Goal: Task Accomplishment & Management: Use online tool/utility

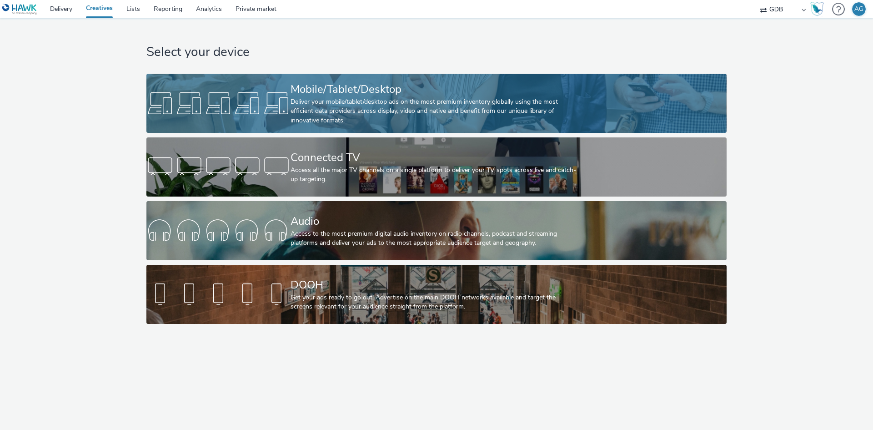
click at [483, 103] on div "Deliver your mobile/tablet/desktop ads on the most premium inventory globally u…" at bounding box center [435, 111] width 288 height 28
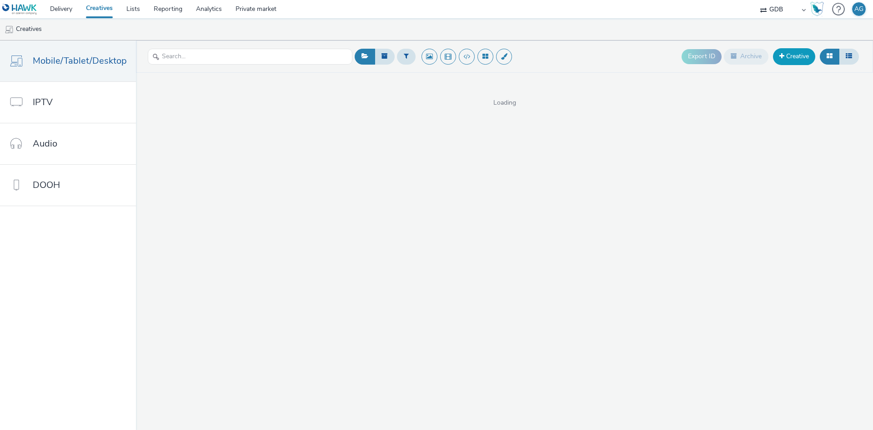
click at [777, 56] on link "Creative" at bounding box center [794, 56] width 42 height 16
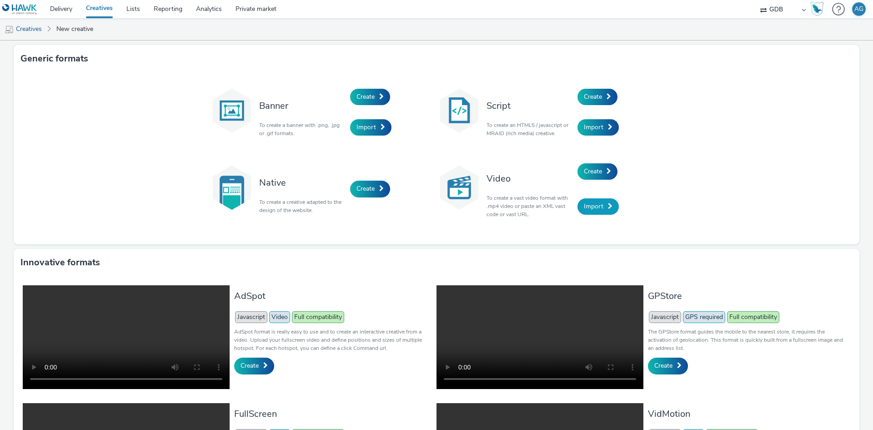
click at [597, 206] on span "Import" at bounding box center [594, 206] width 20 height 9
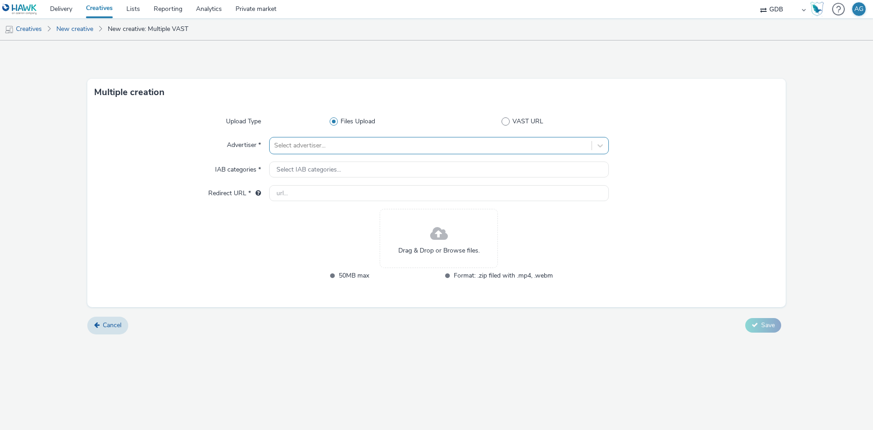
click at [378, 142] on div at bounding box center [430, 145] width 313 height 11
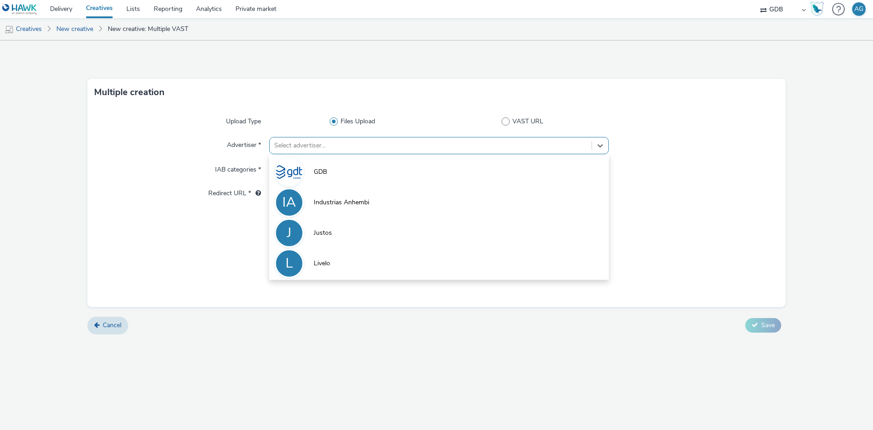
drag, startPoint x: 358, startPoint y: 257, endPoint x: 367, endPoint y: 277, distance: 21.4
click at [358, 258] on li "L Livelo" at bounding box center [439, 262] width 340 height 30
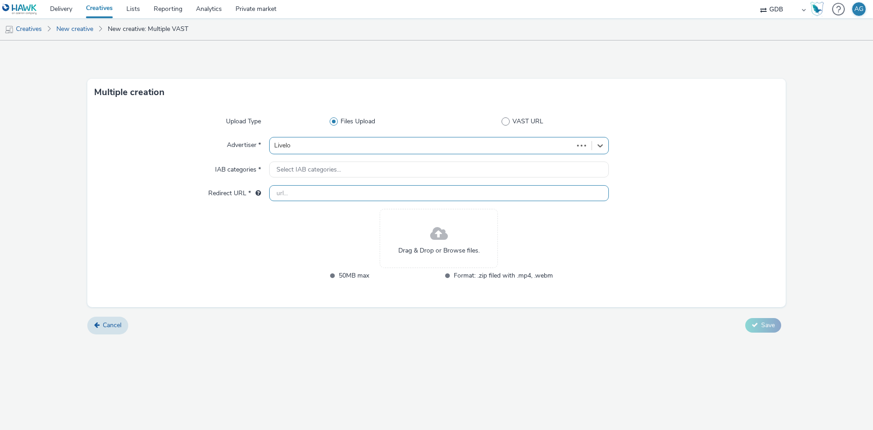
type input "[URL][DOMAIN_NAME]"
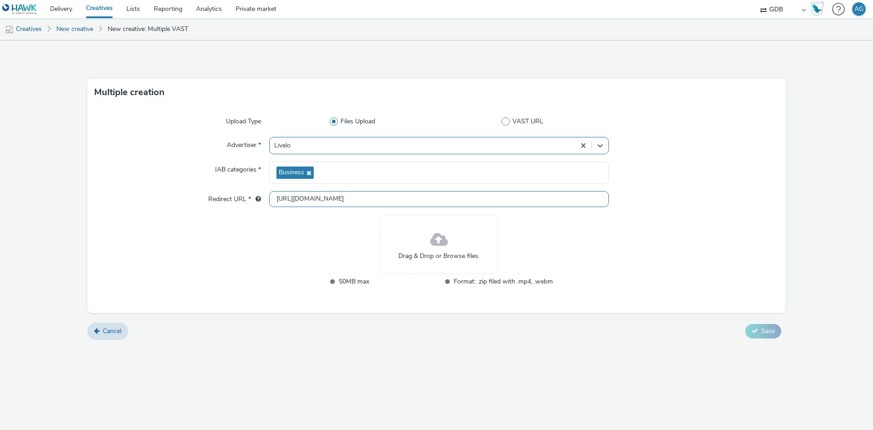
click at [355, 205] on input "[URL][DOMAIN_NAME]" at bounding box center [439, 199] width 340 height 16
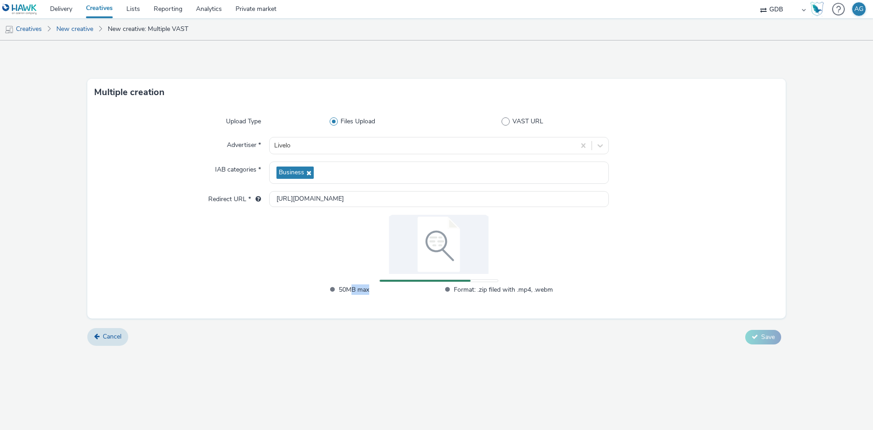
drag, startPoint x: 371, startPoint y: 290, endPoint x: 377, endPoint y: 291, distance: 6.4
click at [375, 290] on span "50MB max" at bounding box center [388, 289] width 99 height 10
click at [396, 302] on div "50MB max Format: .zip filed with .mp4, .webm" at bounding box center [439, 294] width 228 height 20
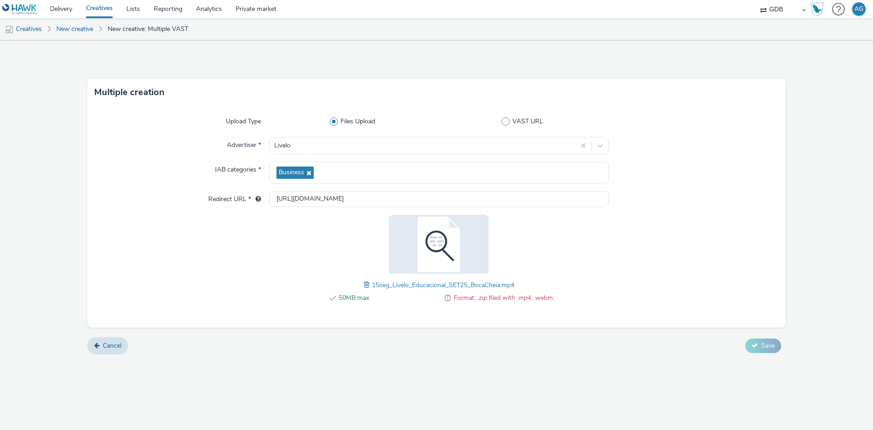
click at [498, 303] on span "Format: .zip filed with .mp4, .webm" at bounding box center [503, 297] width 99 height 11
drag, startPoint x: 481, startPoint y: 288, endPoint x: 515, endPoint y: 290, distance: 33.7
click at [514, 290] on div "15seg_Livelo_Educacional_SET25_BocaCheia.mp4" at bounding box center [439, 284] width 151 height 11
click at [526, 308] on div "50MB max Format: .zip filed with .mp4, .webm" at bounding box center [439, 302] width 228 height 20
click at [453, 292] on li "Format: .zip filed with .mp4, .webm" at bounding box center [496, 297] width 113 height 11
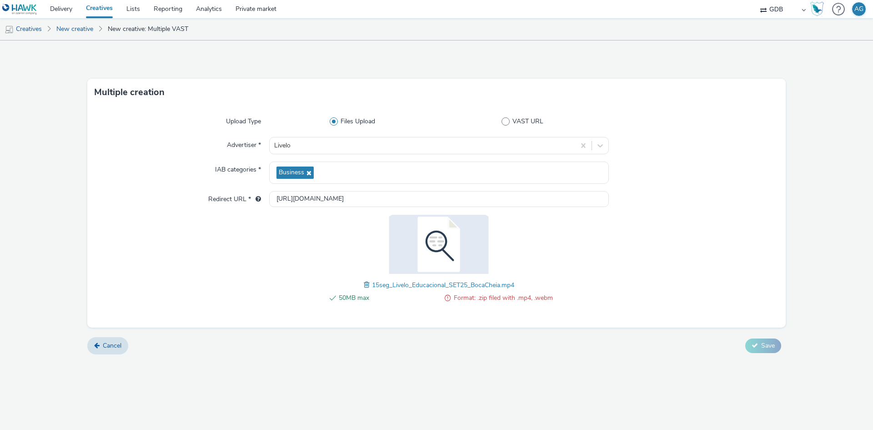
click at [453, 245] on img at bounding box center [439, 244] width 118 height 59
click at [367, 287] on span at bounding box center [368, 285] width 8 height 10
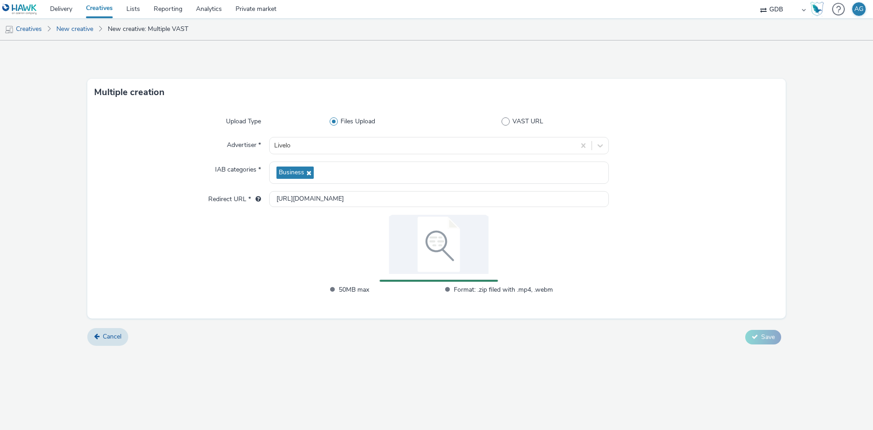
click at [510, 395] on div "Multiple creation Upload Type Files Upload VAST URL Advertiser * Livelo IAB cat…" at bounding box center [436, 234] width 873 height 389
click at [686, 261] on div at bounding box center [694, 259] width 170 height 89
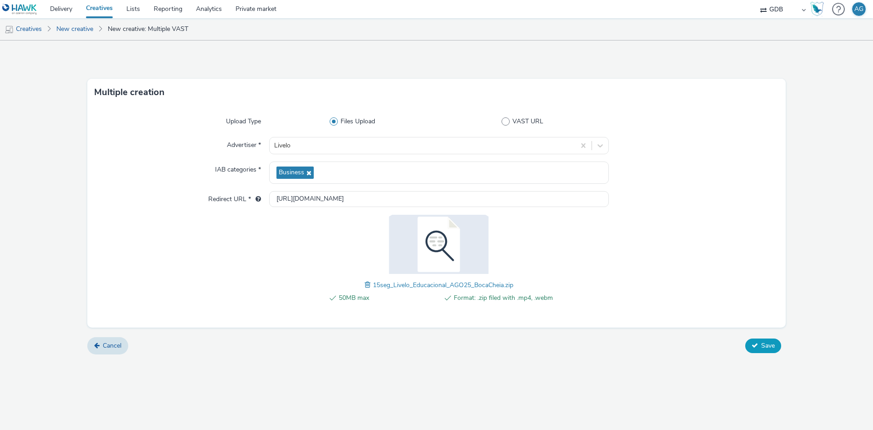
click at [764, 349] on span "Save" at bounding box center [768, 345] width 14 height 9
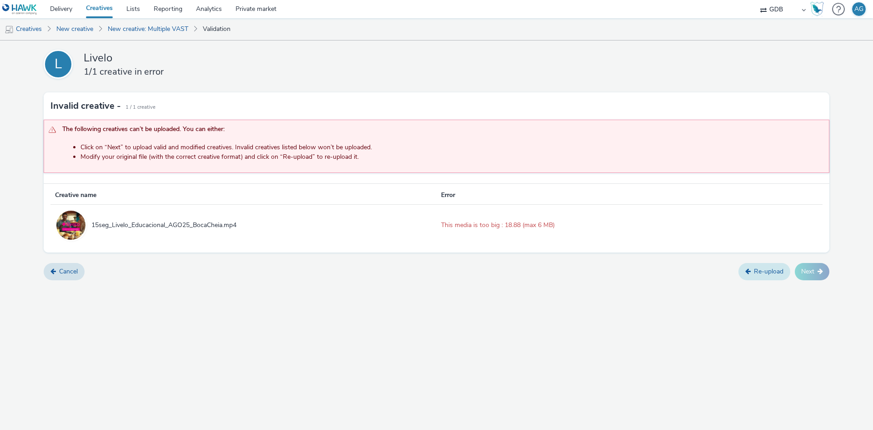
click at [771, 272] on link "Re-upload" at bounding box center [765, 271] width 52 height 17
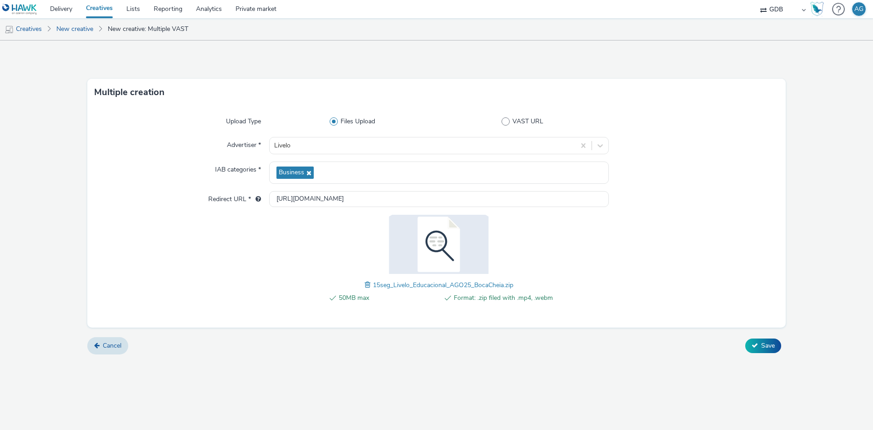
click at [209, 277] on div at bounding box center [182, 264] width 175 height 98
click at [113, 346] on span "Cancel" at bounding box center [112, 345] width 19 height 9
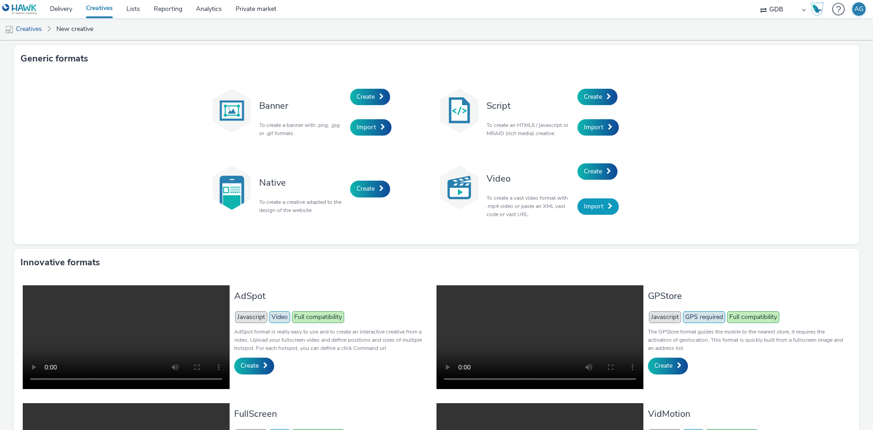
click at [603, 205] on link "Import" at bounding box center [598, 206] width 41 height 16
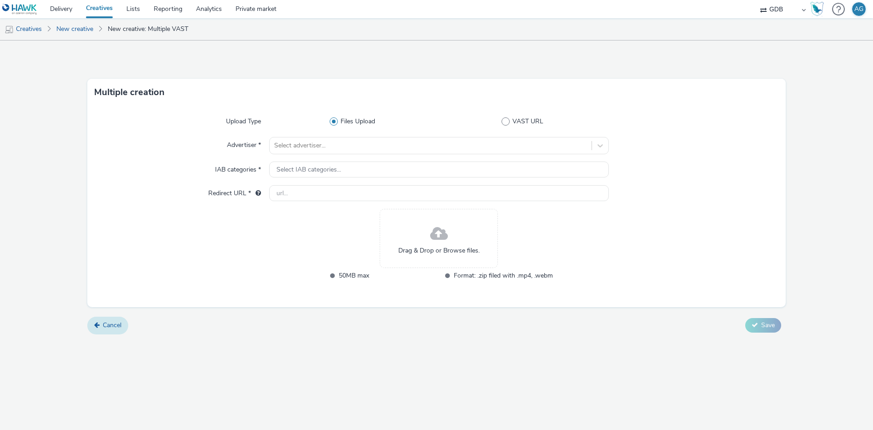
click at [111, 324] on span "Cancel" at bounding box center [112, 325] width 19 height 9
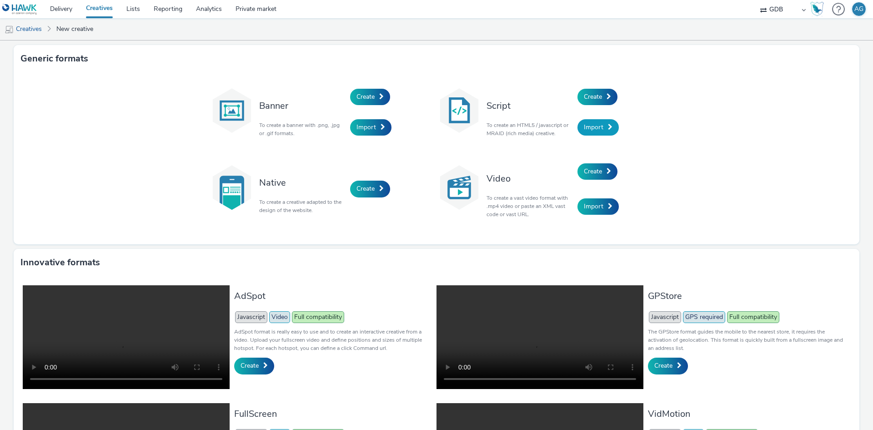
click at [588, 129] on span "Import" at bounding box center [594, 127] width 20 height 9
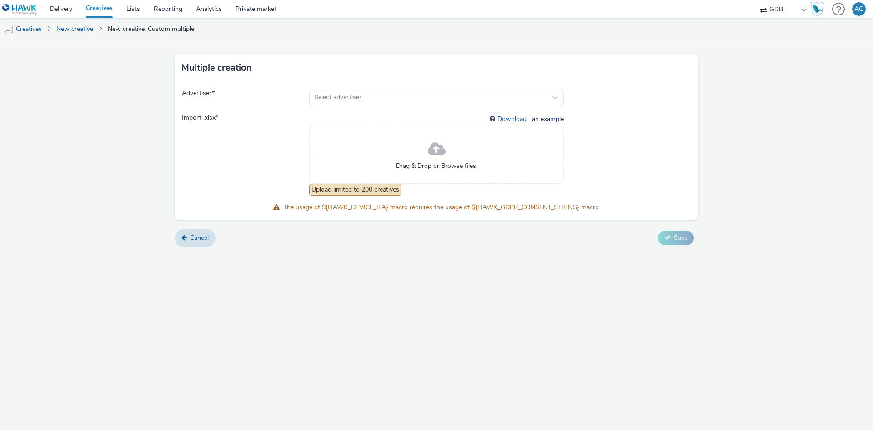
click at [222, 233] on div "Cancel Save" at bounding box center [437, 238] width 524 height 16
click at [207, 232] on link "Cancel" at bounding box center [195, 237] width 41 height 17
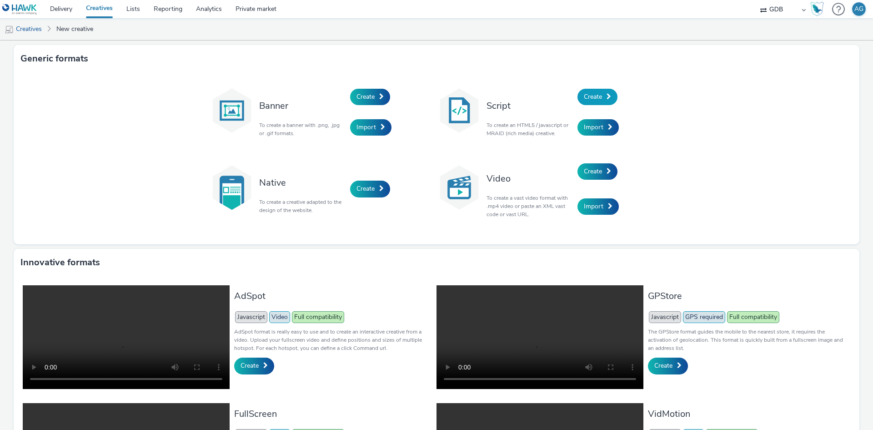
click at [593, 92] on span "Create" at bounding box center [593, 96] width 18 height 9
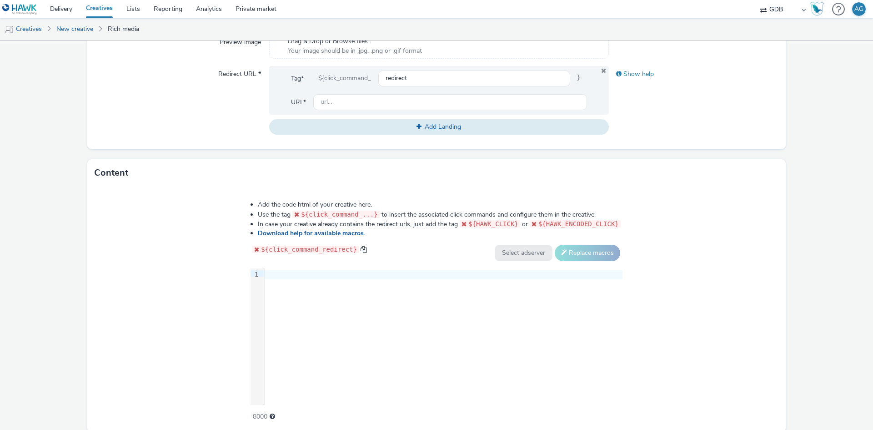
scroll to position [350, 0]
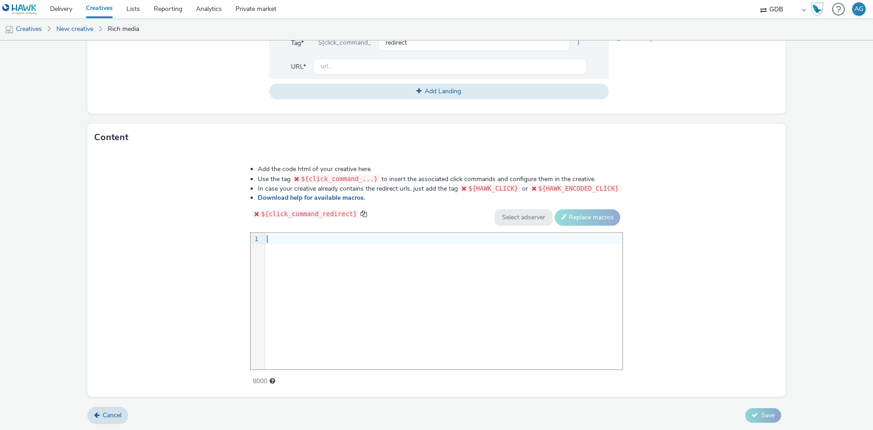
click at [351, 310] on div "9 1 ›" at bounding box center [437, 301] width 372 height 136
drag, startPoint x: 460, startPoint y: 341, endPoint x: 457, endPoint y: 350, distance: 9.6
click at [457, 350] on div "9 1 ›" at bounding box center [437, 301] width 372 height 136
click at [100, 415] on link "Cancel" at bounding box center [107, 415] width 41 height 17
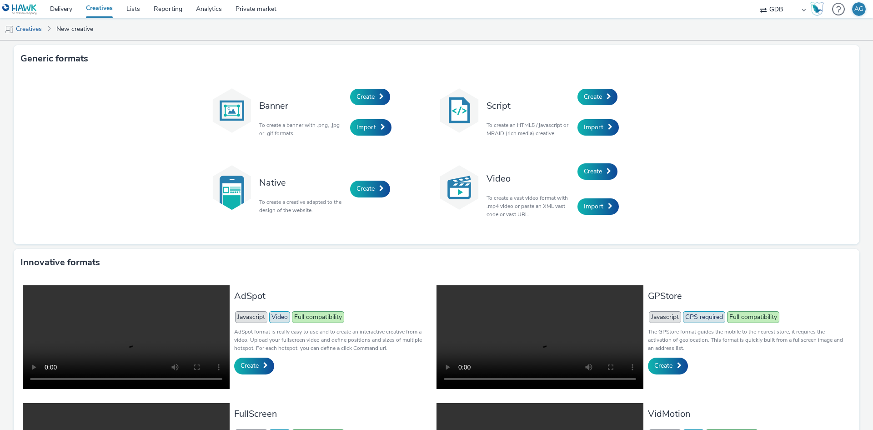
click at [726, 117] on div "Banner To create a banner with .png, .jpg or .gif formats. Create Import Script…" at bounding box center [437, 158] width 846 height 172
drag, startPoint x: 424, startPoint y: 82, endPoint x: 584, endPoint y: 316, distance: 283.1
click at [424, 82] on div "Create" at bounding box center [393, 96] width 86 height 31
click at [584, 210] on span "Import" at bounding box center [594, 206] width 20 height 9
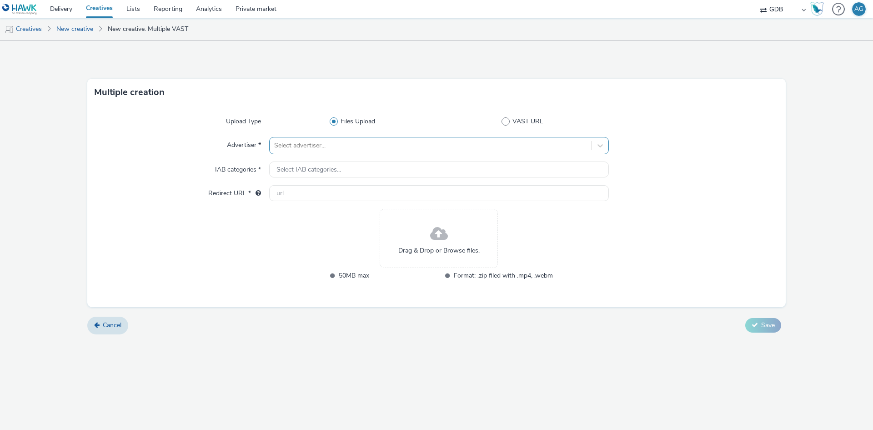
click at [333, 150] on div at bounding box center [430, 145] width 313 height 11
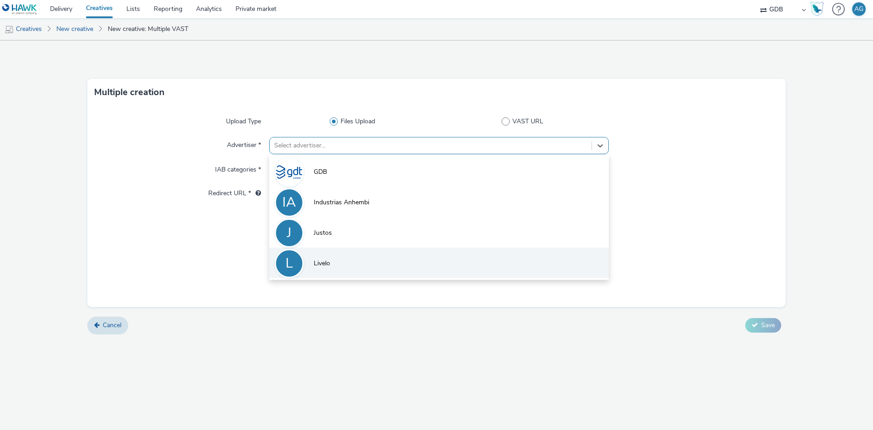
click at [362, 261] on li "L Livelo" at bounding box center [439, 262] width 340 height 30
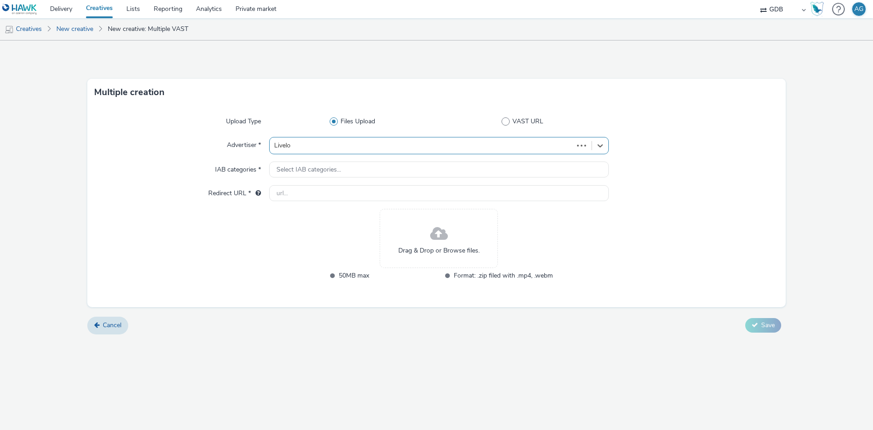
type input "[URL][DOMAIN_NAME]"
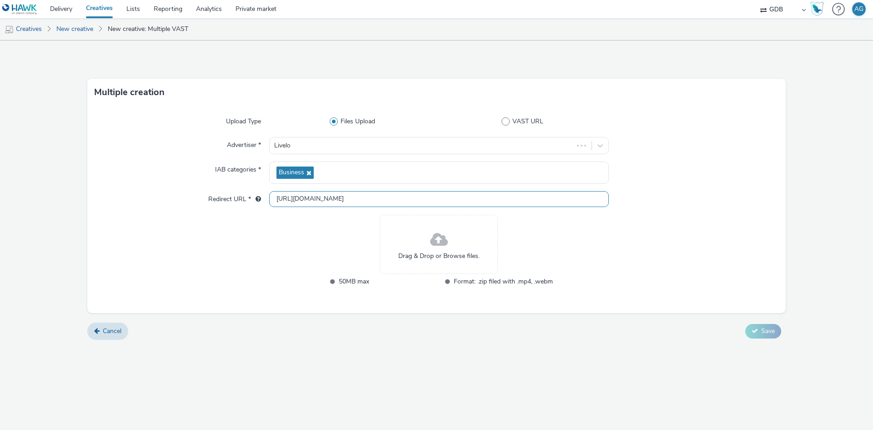
click at [342, 204] on input "[URL][DOMAIN_NAME]" at bounding box center [439, 199] width 340 height 16
click at [336, 211] on div "Upload Type Files Upload VAST URL Advertiser * Livelo IAB categories * Business…" at bounding box center [436, 209] width 699 height 207
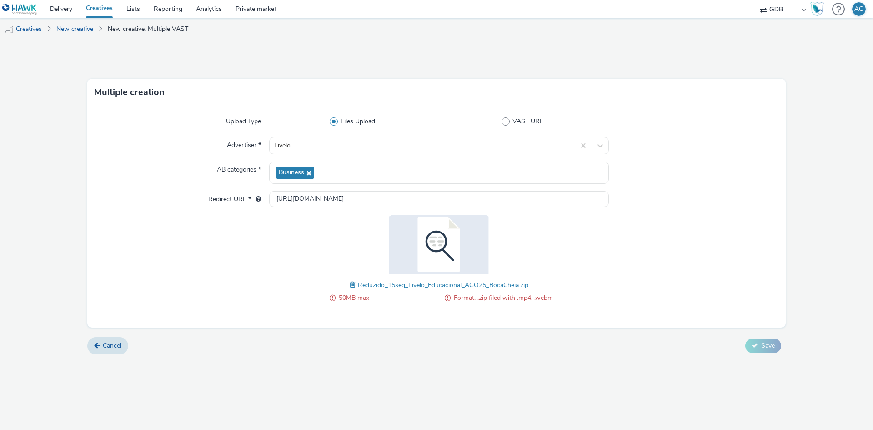
click at [580, 282] on div "50MB max Format: .zip filed with .mp4, .webm Reduzido_15seg_Livelo_Educacional_…" at bounding box center [439, 264] width 340 height 98
click at [352, 286] on span at bounding box center [354, 285] width 8 height 10
click at [757, 345] on icon at bounding box center [755, 345] width 6 height 6
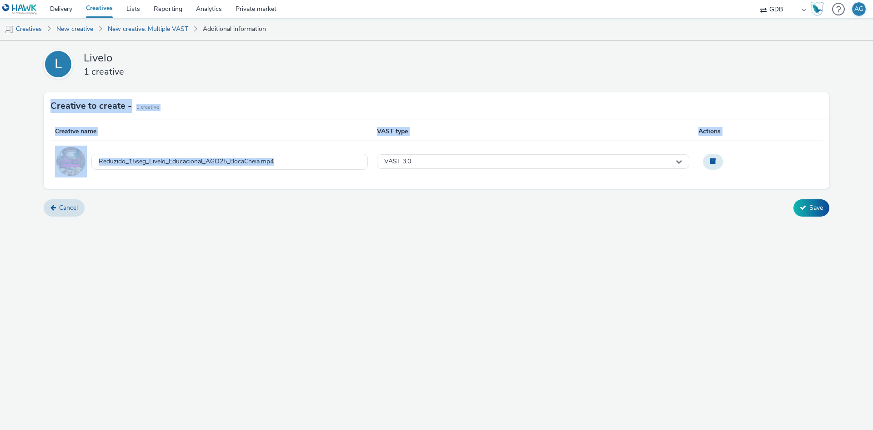
drag, startPoint x: 318, startPoint y: 163, endPoint x: 7, endPoint y: 116, distance: 315.0
click at [1, 117] on div "L Livelo 1 creative Creative to create - 1 Creative Creative name VAST type Act…" at bounding box center [436, 130] width 873 height 181
click at [357, 170] on div "Reduzido_15seg_Livelo_Educacional_AGO25_BocaCheia.mp4" at bounding box center [227, 162] width 281 height 22
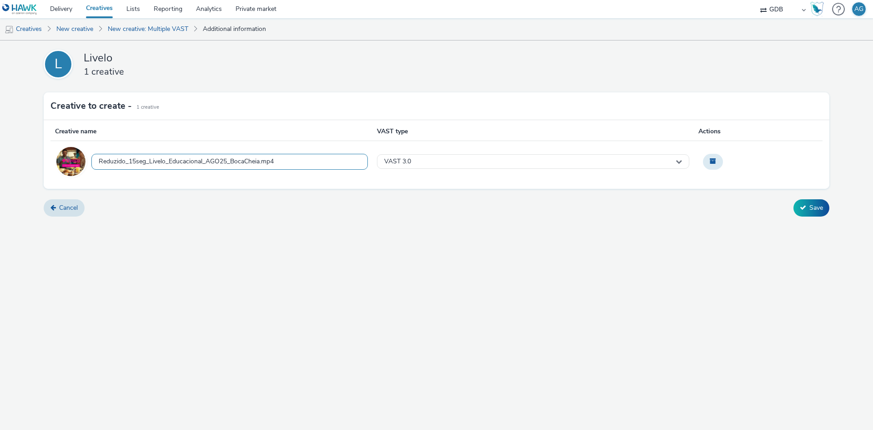
click at [305, 160] on div "Reduzido_15seg_Livelo_Educacional_AGO25_BocaCheia.mp4" at bounding box center [229, 162] width 277 height 16
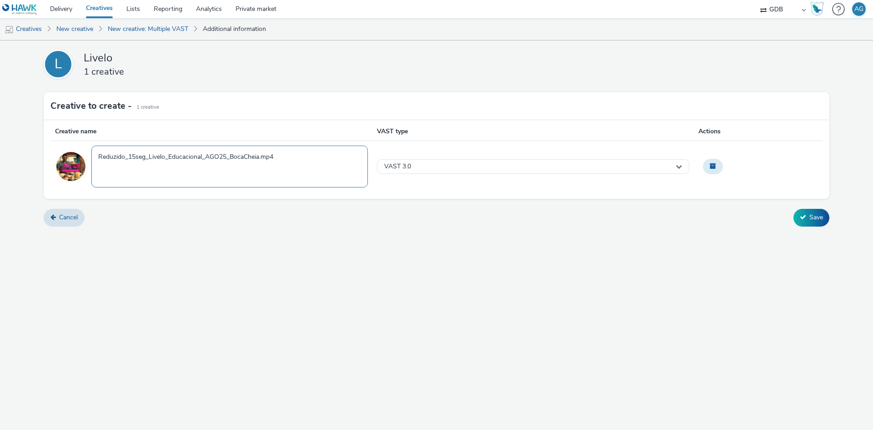
click at [308, 159] on textarea "Reduzido_15seg_Livelo_Educacional_AGO25_BocaCheia.mp4" at bounding box center [229, 166] width 277 height 41
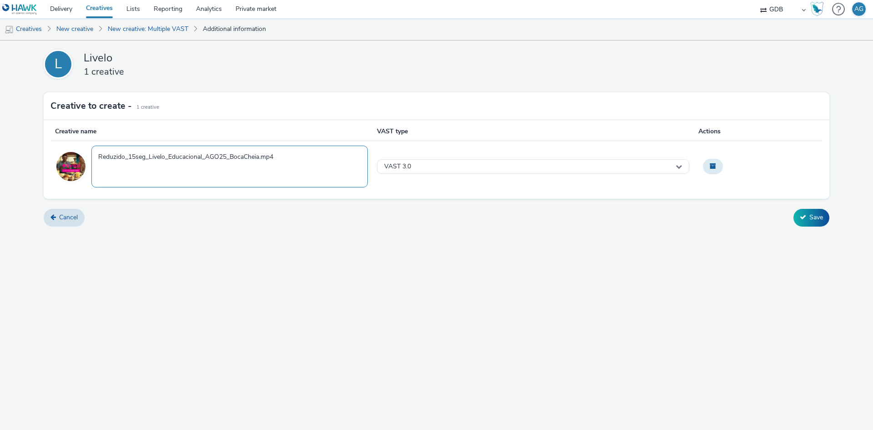
click at [308, 159] on textarea "Reduzido_15seg_Livelo_Educacional_AGO25_BocaCheia.mp4" at bounding box center [229, 166] width 277 height 41
click at [117, 155] on textarea "Reduzido_15seg_Livelo_Educacional_AGO25_BocaCheia.mp4" at bounding box center [229, 166] width 277 height 41
click at [549, 247] on div "L Livelo 1 creative Creative to create - 1 Creative Creative name VAST type Act…" at bounding box center [436, 234] width 873 height 389
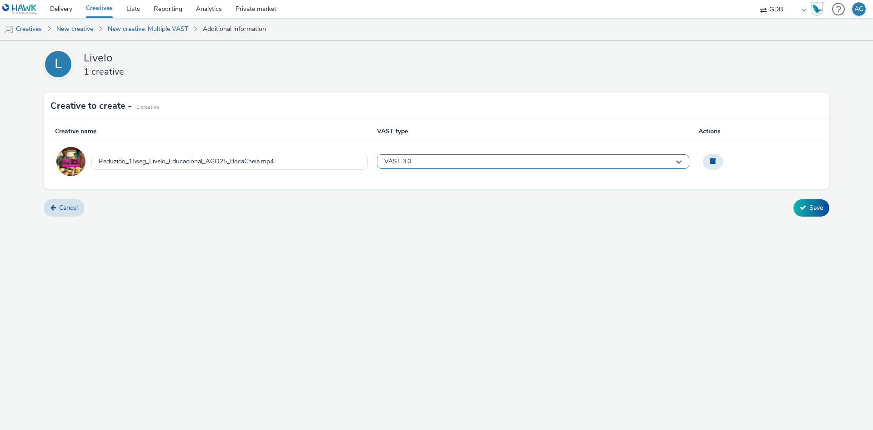
click at [469, 154] on div "VAST 3.0" at bounding box center [533, 161] width 313 height 15
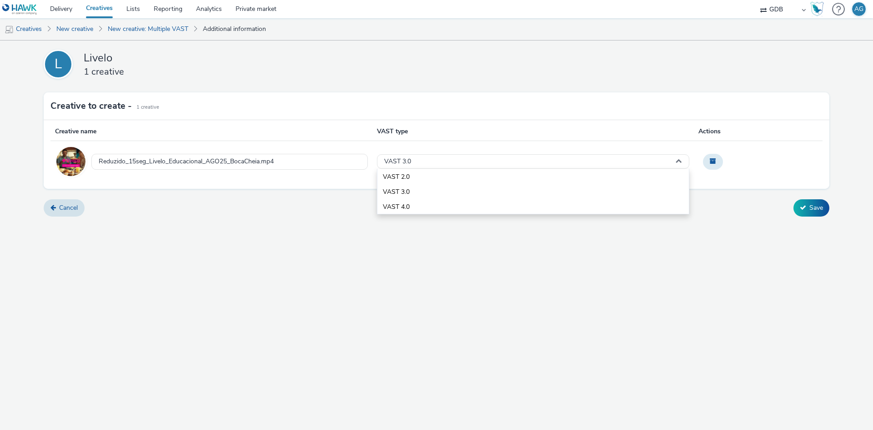
click at [434, 242] on div "L Livelo 1 creative Creative to create - 1 Creative Creative name VAST type Act…" at bounding box center [436, 234] width 873 height 389
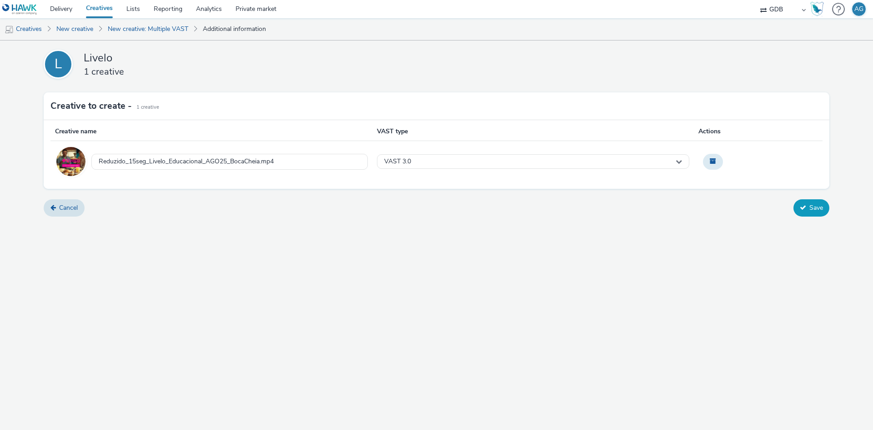
click at [809, 204] on button "Save" at bounding box center [812, 207] width 36 height 17
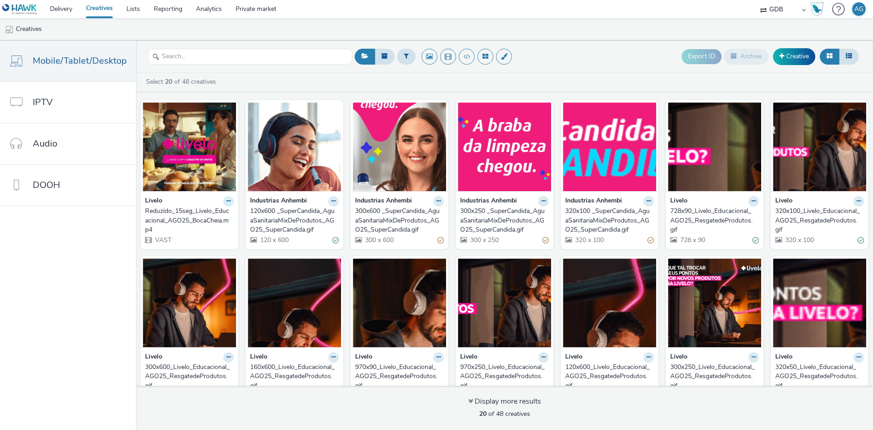
click at [227, 201] on icon at bounding box center [229, 200] width 4 height 5
click at [203, 219] on link "Edit" at bounding box center [200, 217] width 68 height 18
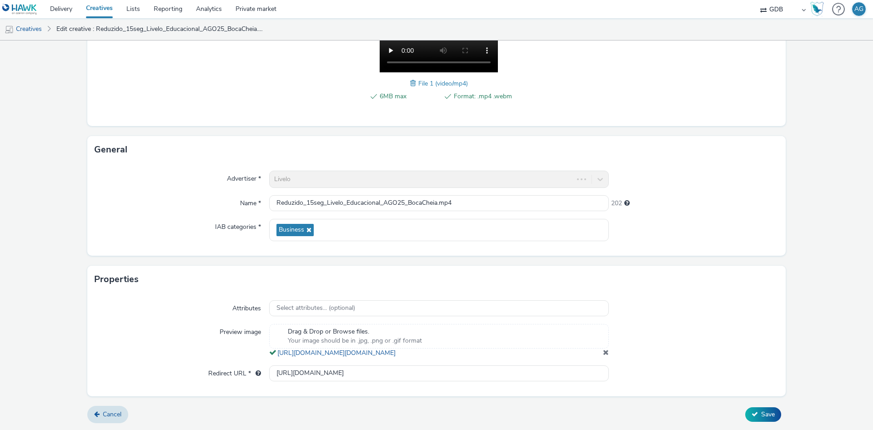
scroll to position [183, 0]
click at [120, 411] on span "Cancel" at bounding box center [112, 414] width 19 height 9
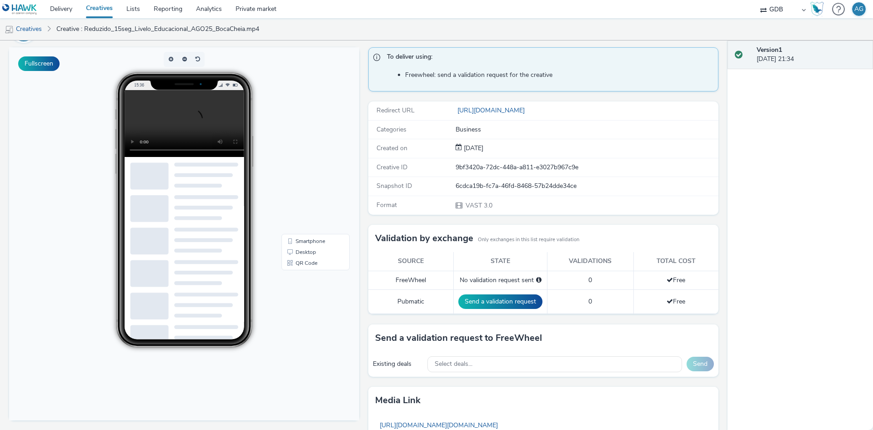
scroll to position [62, 0]
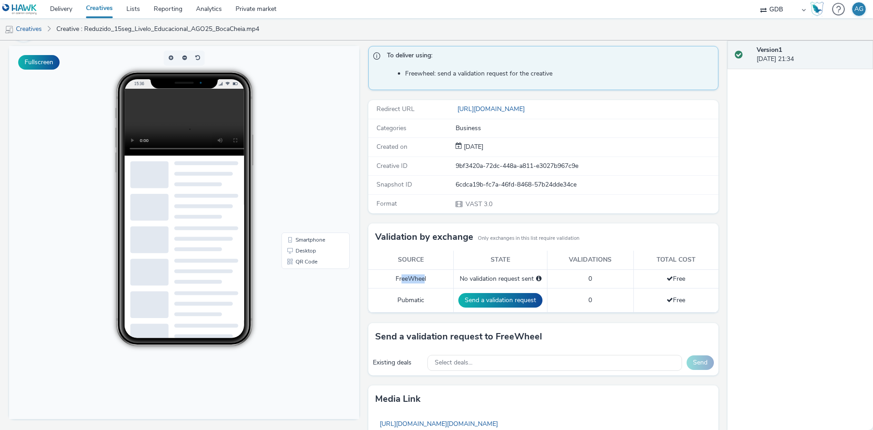
drag, startPoint x: 397, startPoint y: 272, endPoint x: 420, endPoint y: 276, distance: 23.4
click at [420, 276] on td "FreeWheel" at bounding box center [411, 278] width 86 height 19
drag, startPoint x: 402, startPoint y: 293, endPoint x: 428, endPoint y: 293, distance: 25.5
click at [428, 293] on td "Pubmatic" at bounding box center [411, 300] width 86 height 24
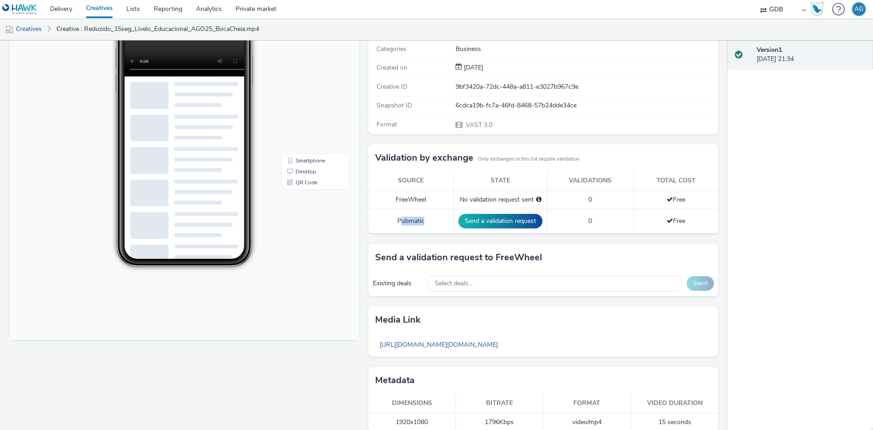
scroll to position [153, 0]
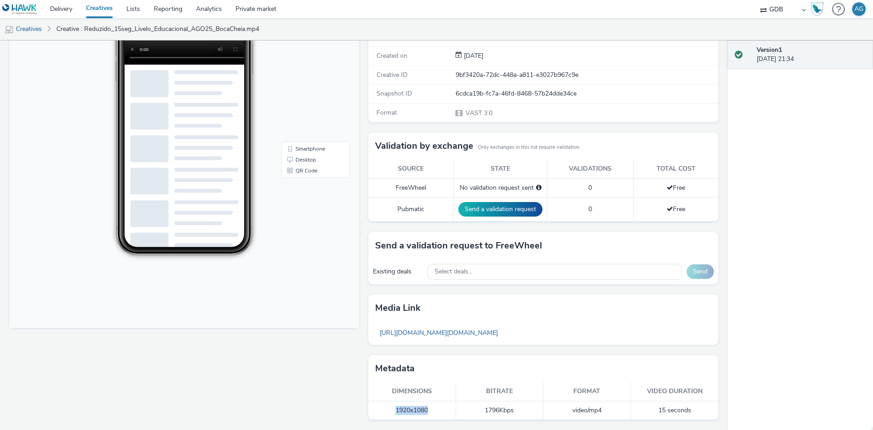
drag, startPoint x: 386, startPoint y: 407, endPoint x: 438, endPoint y: 411, distance: 52.1
click at [438, 411] on td "1920x1080" at bounding box center [412, 410] width 88 height 19
drag, startPoint x: 475, startPoint y: 402, endPoint x: 533, endPoint y: 405, distance: 57.9
click at [533, 405] on td "1796 Kbps" at bounding box center [500, 410] width 88 height 19
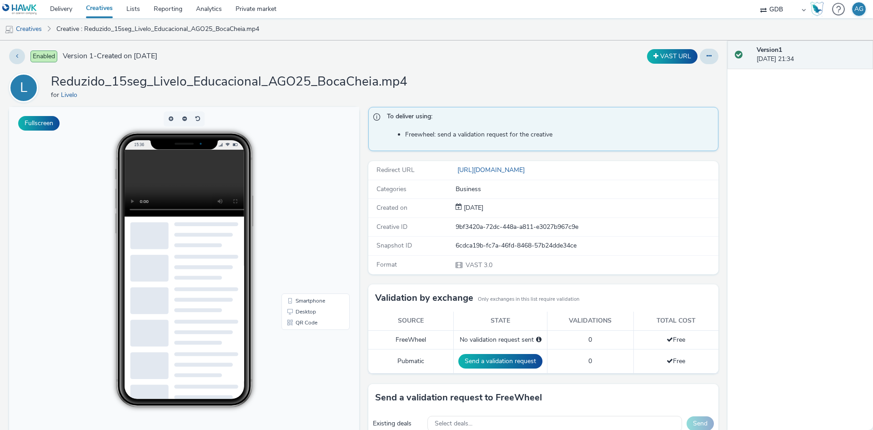
scroll to position [0, 0]
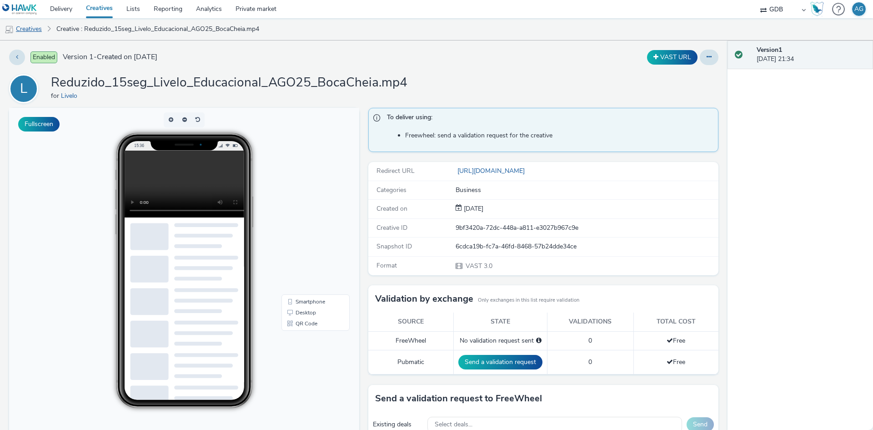
click at [35, 30] on link "Creatives" at bounding box center [23, 29] width 46 height 22
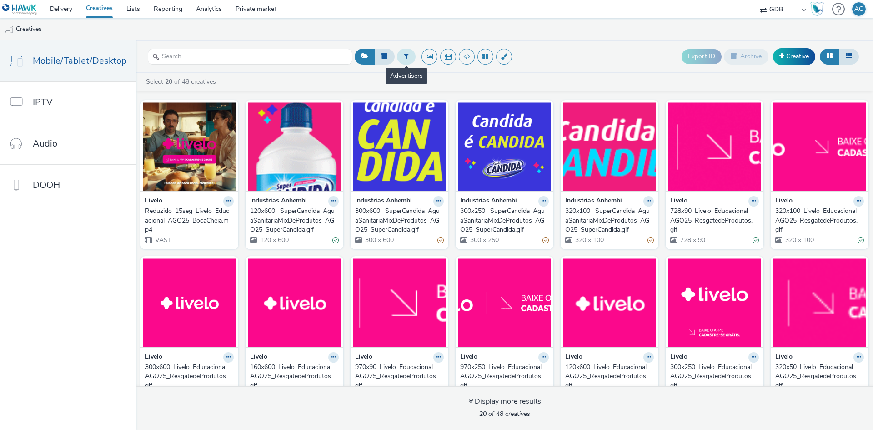
click at [400, 53] on button at bounding box center [406, 56] width 19 height 15
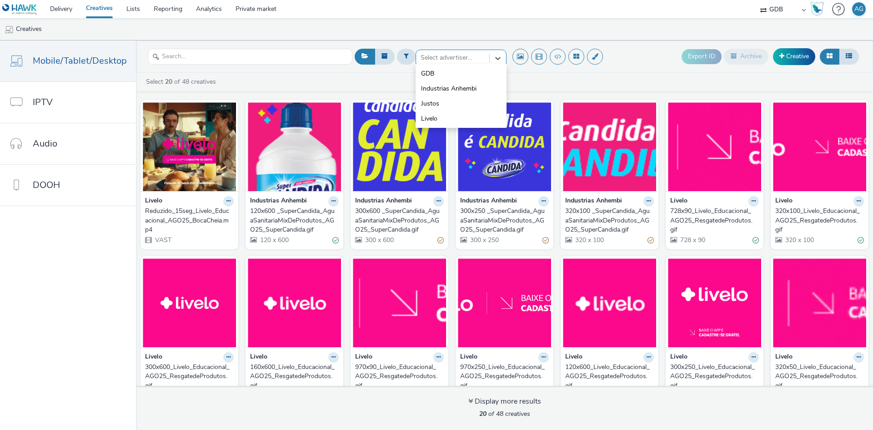
click at [460, 58] on div at bounding box center [453, 57] width 64 height 11
click at [464, 124] on li "Livelo" at bounding box center [461, 118] width 91 height 15
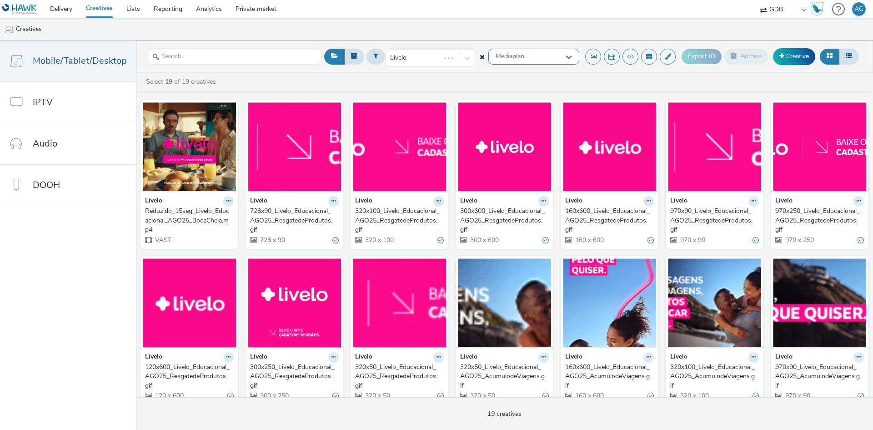
click at [548, 54] on div "Mediaplan..." at bounding box center [534, 57] width 91 height 16
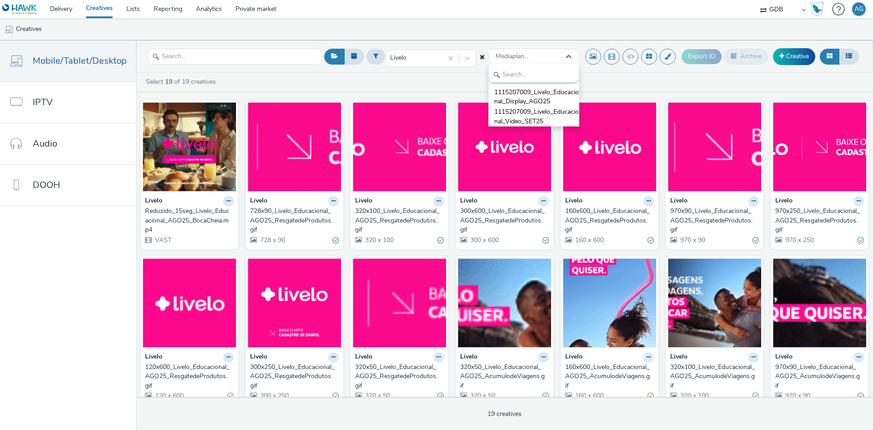
click at [663, 80] on div "Select 19 of 19 creatives" at bounding box center [507, 81] width 724 height 9
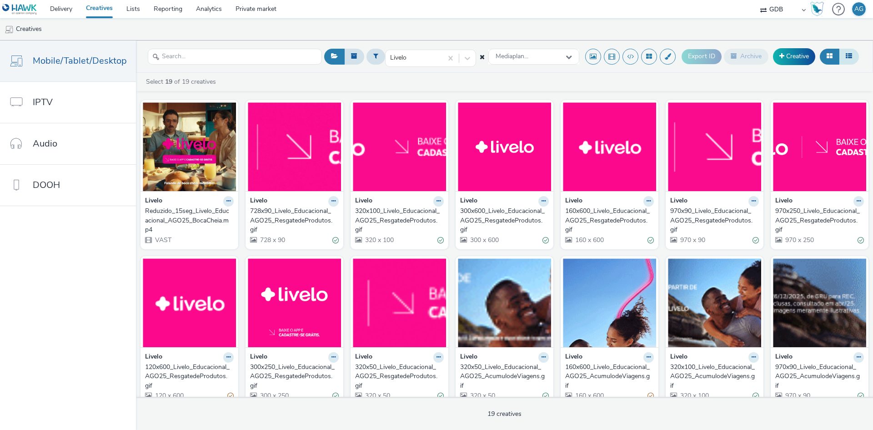
click at [845, 59] on button at bounding box center [849, 56] width 20 height 15
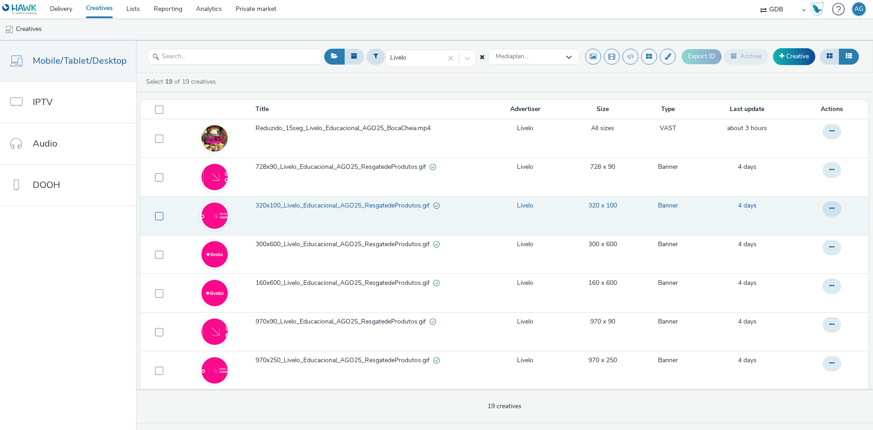
click at [156, 215] on span at bounding box center [159, 216] width 8 height 8
checkbox input "true"
click at [155, 220] on td at bounding box center [158, 215] width 34 height 39
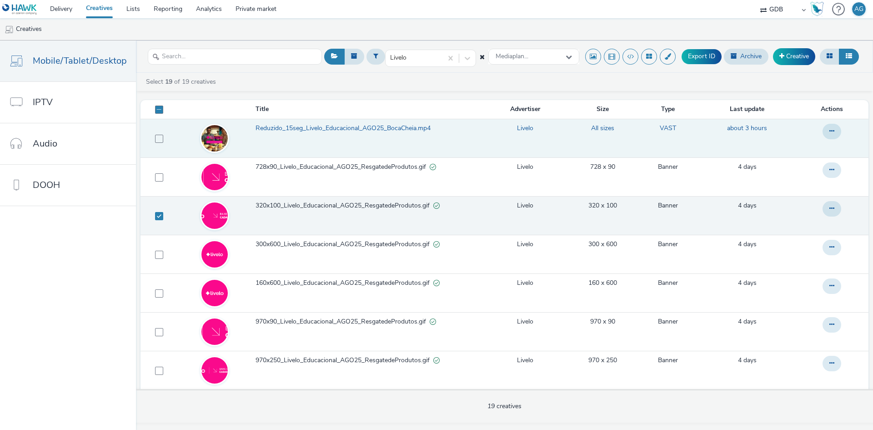
click at [161, 135] on td at bounding box center [158, 138] width 34 height 39
click at [153, 132] on td at bounding box center [158, 138] width 34 height 39
click at [155, 139] on span at bounding box center [159, 139] width 8 height 8
checkbox input "true"
click at [155, 217] on span at bounding box center [159, 216] width 8 height 8
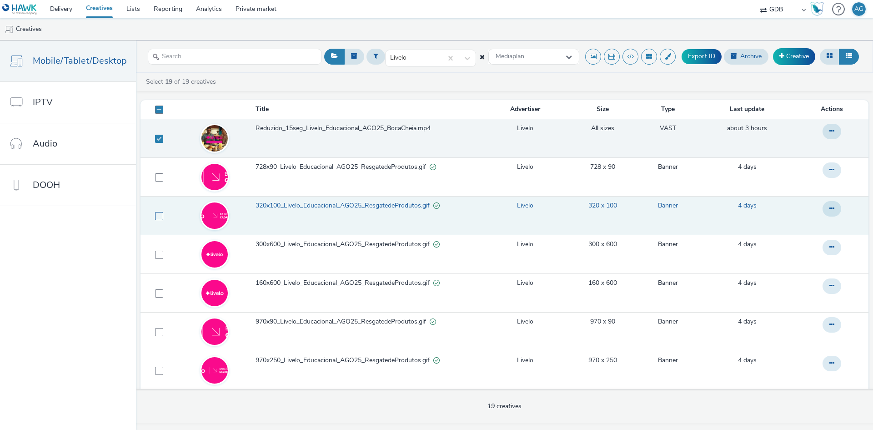
checkbox input "false"
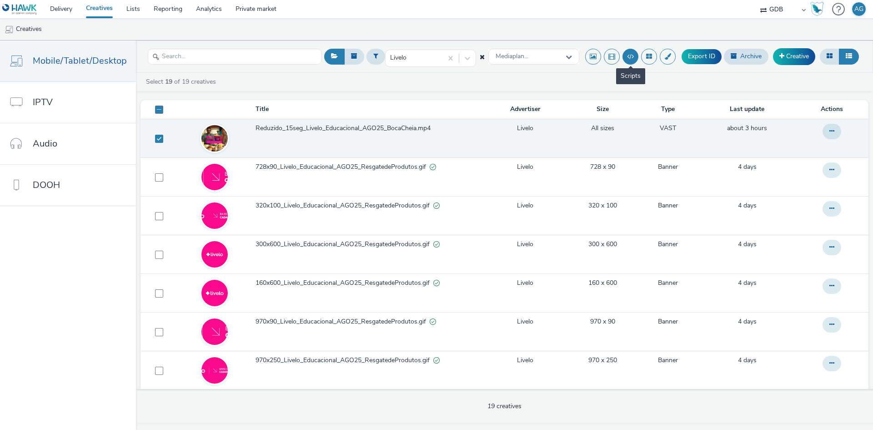
click at [631, 55] on button at bounding box center [631, 57] width 16 height 16
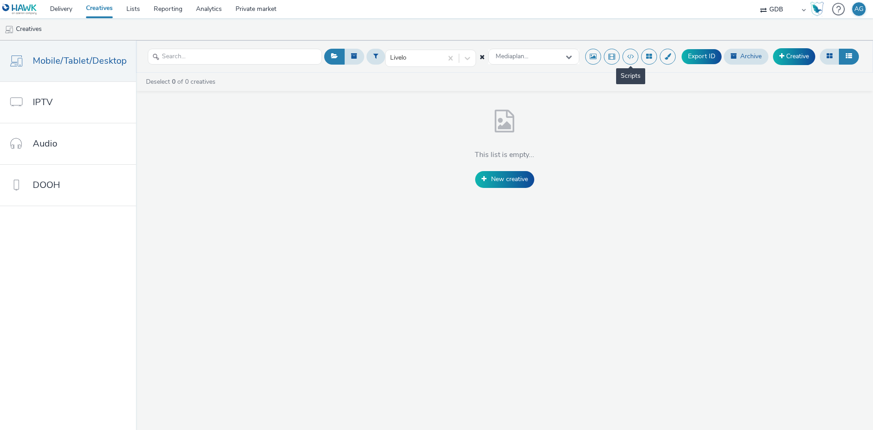
click at [629, 50] on button at bounding box center [631, 57] width 16 height 16
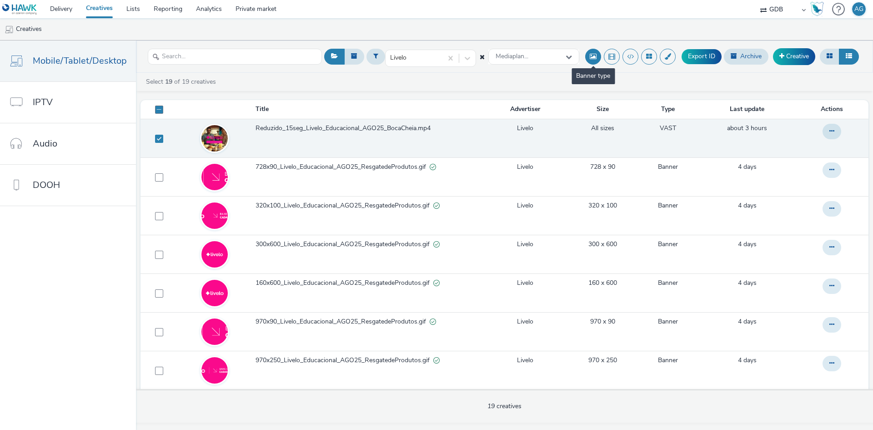
click at [593, 54] on button at bounding box center [593, 57] width 16 height 16
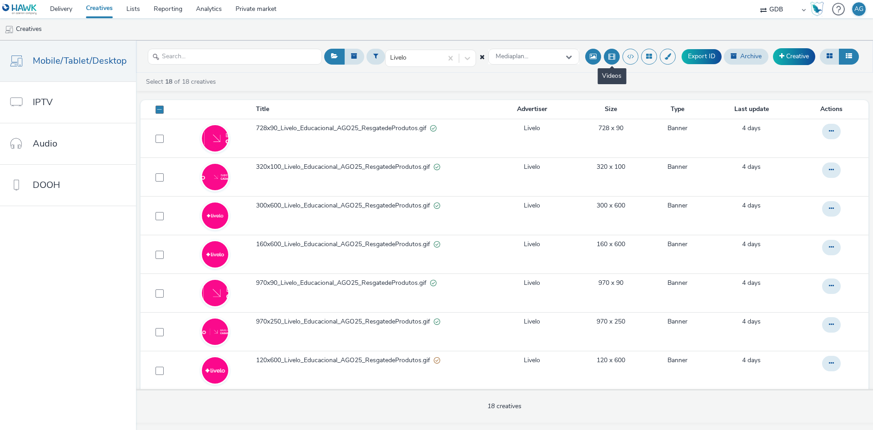
click at [609, 53] on button at bounding box center [612, 57] width 16 height 16
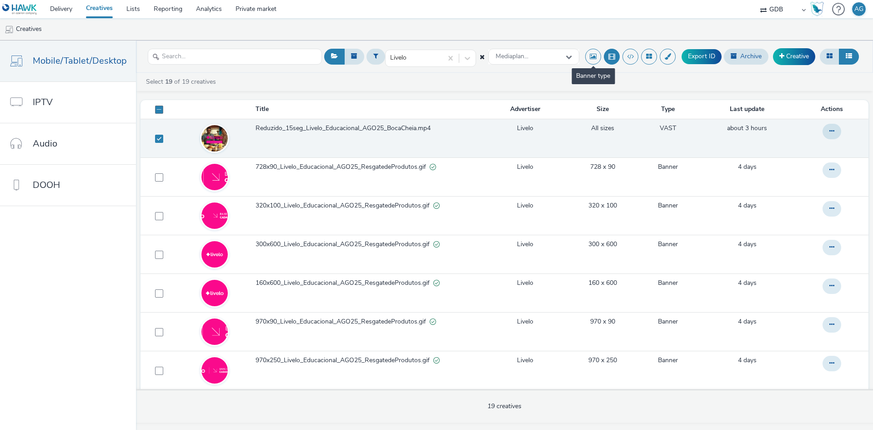
click at [586, 60] on button at bounding box center [593, 57] width 16 height 16
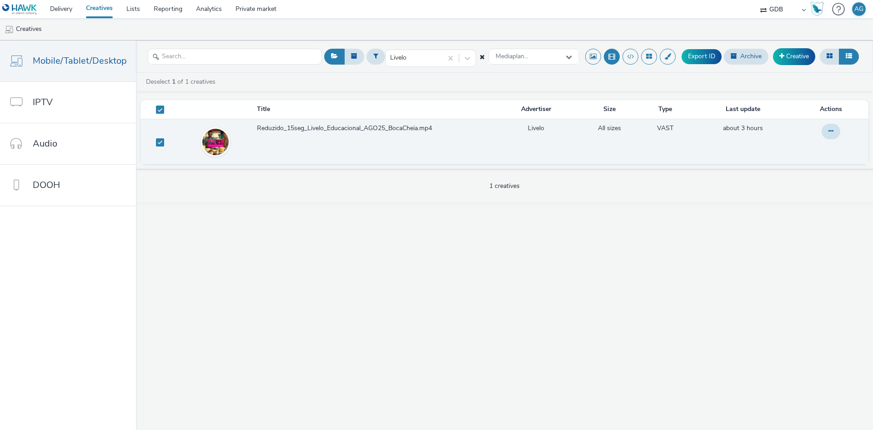
drag, startPoint x: 610, startPoint y: 57, endPoint x: 608, endPoint y: 75, distance: 17.4
click at [609, 57] on button at bounding box center [612, 57] width 16 height 16
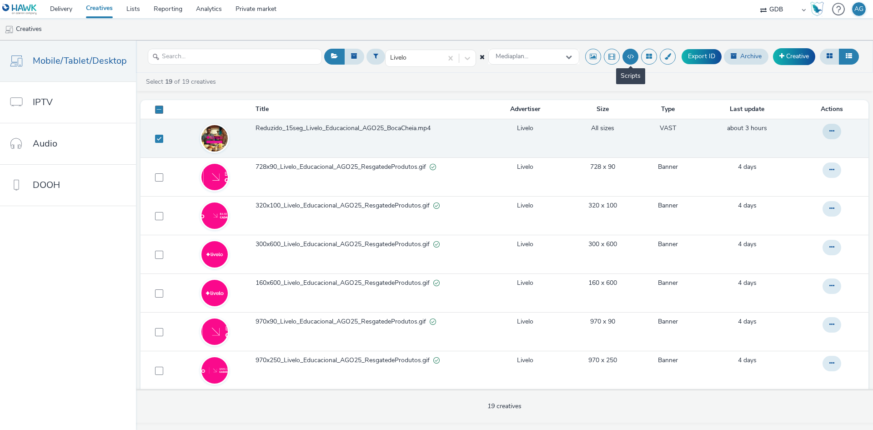
click at [629, 61] on button at bounding box center [631, 57] width 16 height 16
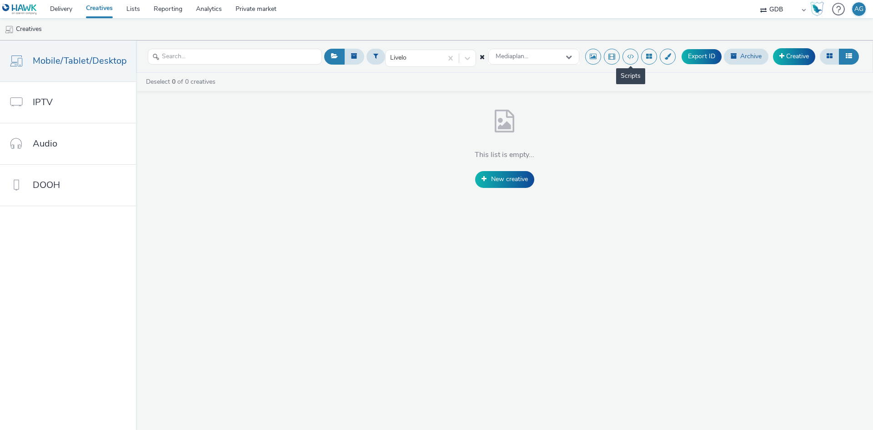
click at [631, 63] on button at bounding box center [631, 57] width 16 height 16
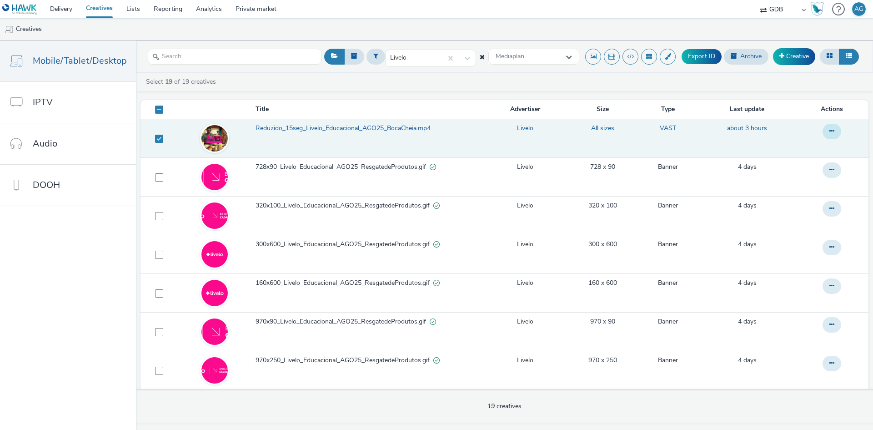
click at [823, 131] on button at bounding box center [832, 131] width 19 height 15
click at [347, 75] on div "Select 19 of 19 creatives Title Advertiser Size Type Last update Actions Reduzi…" at bounding box center [504, 248] width 737 height 350
click at [61, 10] on link "Delivery" at bounding box center [61, 9] width 36 height 18
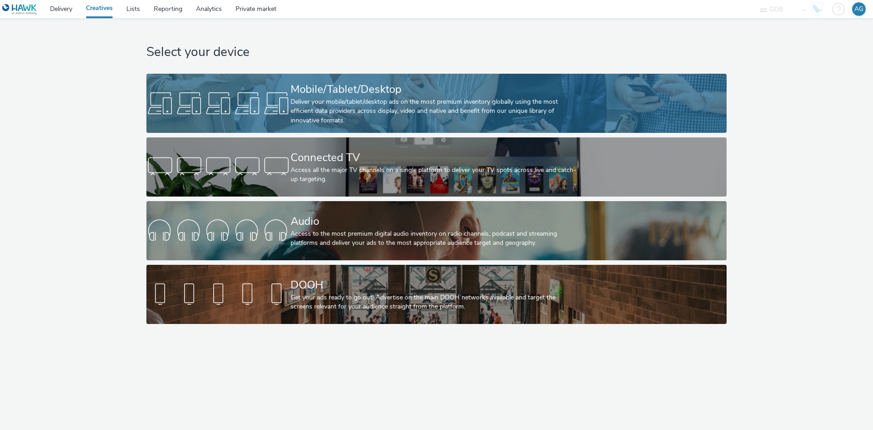
click at [470, 116] on div "Deliver your mobile/tablet/desktop ads on the most premium inventory globally u…" at bounding box center [435, 111] width 288 height 28
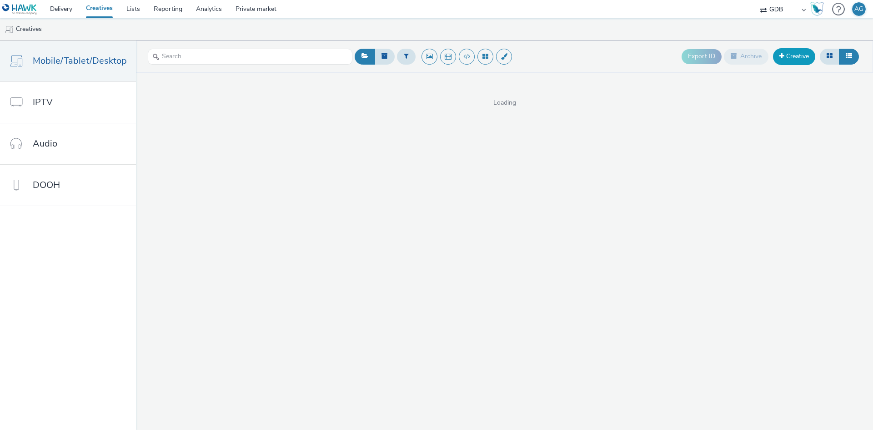
click at [782, 51] on link "Creative" at bounding box center [794, 56] width 42 height 16
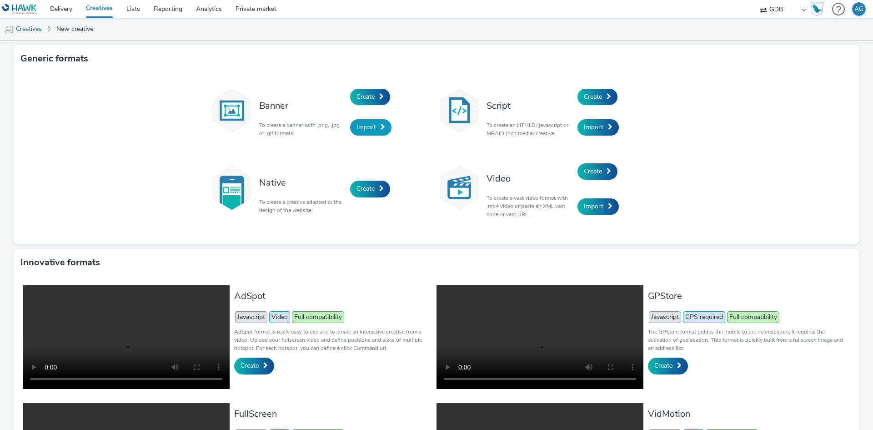
click at [358, 126] on span "Import" at bounding box center [367, 127] width 20 height 9
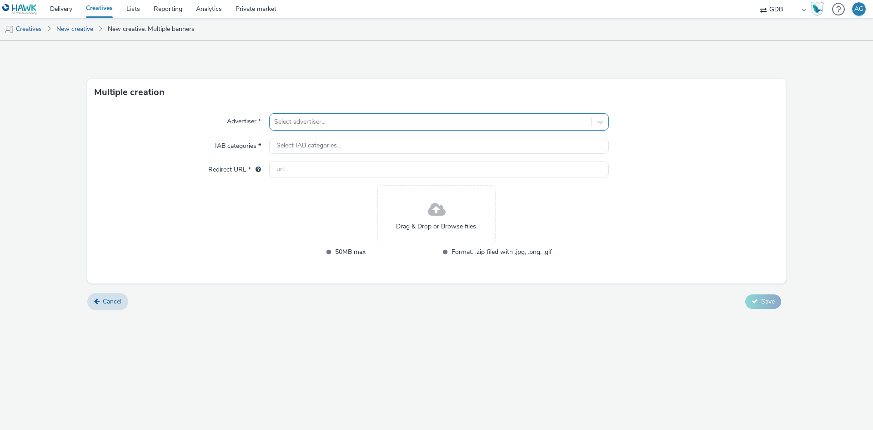
click at [362, 121] on div at bounding box center [430, 121] width 313 height 11
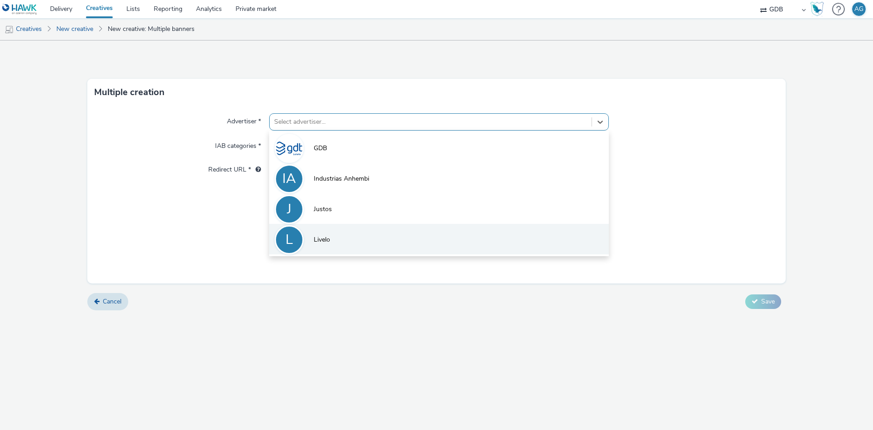
click at [335, 242] on li "L Livelo" at bounding box center [439, 239] width 340 height 30
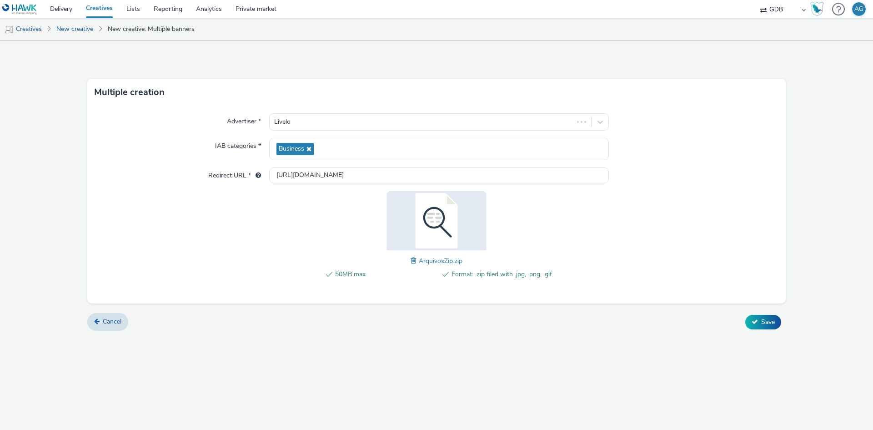
click at [291, 112] on div "Advertiser * Livelo IAB categories * Business Redirect URL * http://livelo.com.…" at bounding box center [436, 204] width 699 height 197
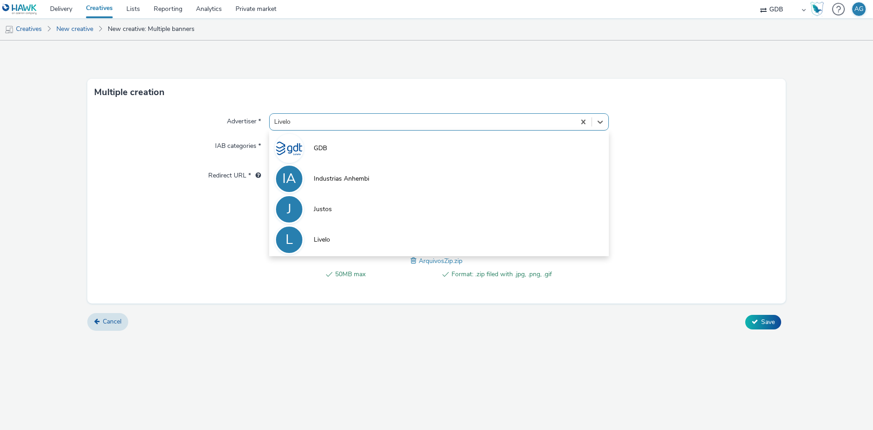
click at [290, 115] on div "Livelo" at bounding box center [423, 122] width 306 height 15
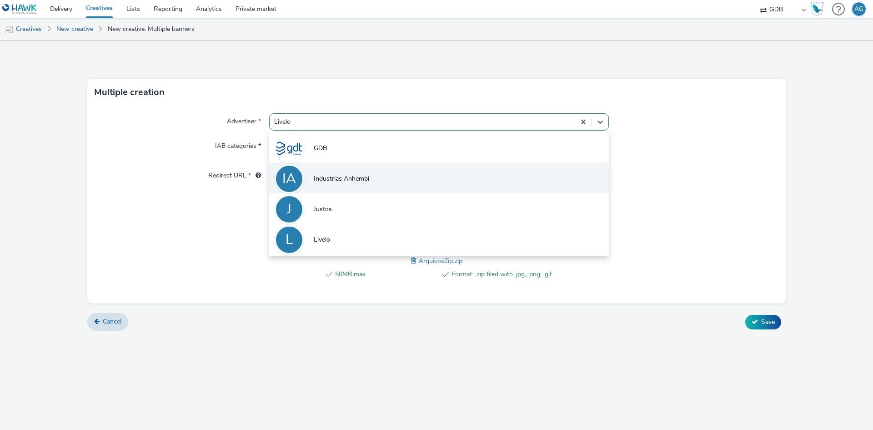
click at [362, 185] on li "IA Industrias Anhembi" at bounding box center [439, 178] width 340 height 30
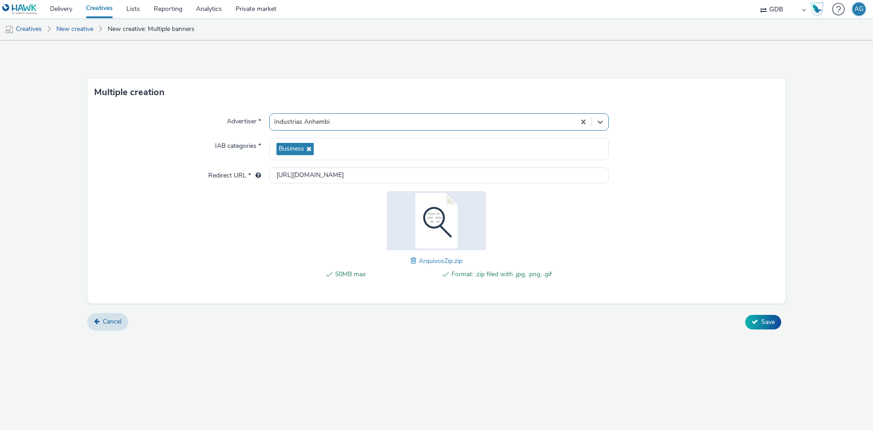
type input "http://anhembi.ind.br"
click at [673, 212] on div "Advertiser * Industrias Anhembi IAB categories * Home & Garden Redirect URL * h…" at bounding box center [436, 204] width 699 height 197
click at [685, 208] on div "Advertiser * Industrias Anhembi IAB categories * Home & Garden Redirect URL * h…" at bounding box center [436, 204] width 699 height 197
click at [661, 233] on div "Advertiser * Industrias Anhembi IAB categories * Home & Garden Redirect URL * h…" at bounding box center [436, 204] width 699 height 197
click at [766, 318] on span "Save" at bounding box center [768, 322] width 14 height 9
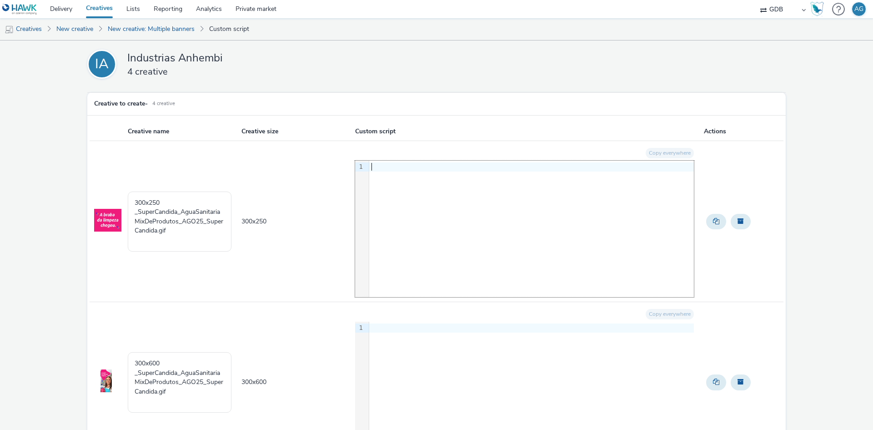
click at [481, 213] on div "9 1 ›" at bounding box center [524, 229] width 339 height 136
click at [436, 235] on div "9 1 ›" at bounding box center [524, 229] width 339 height 136
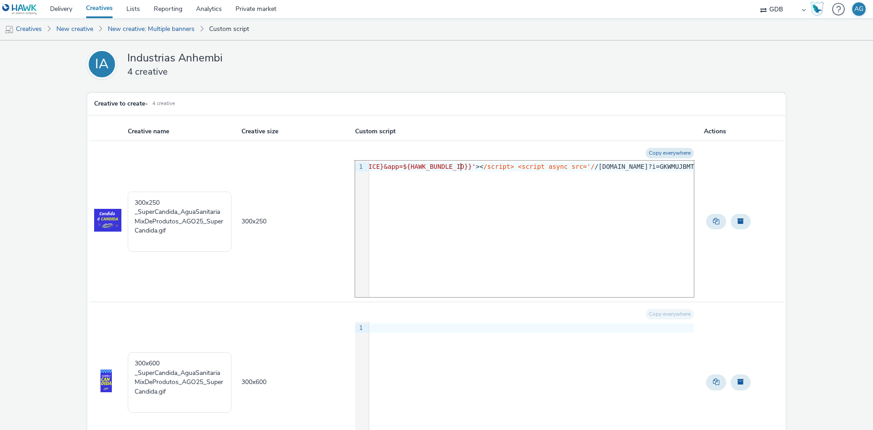
click at [484, 167] on span "/script> <script async src='/" at bounding box center [539, 166] width 111 height 7
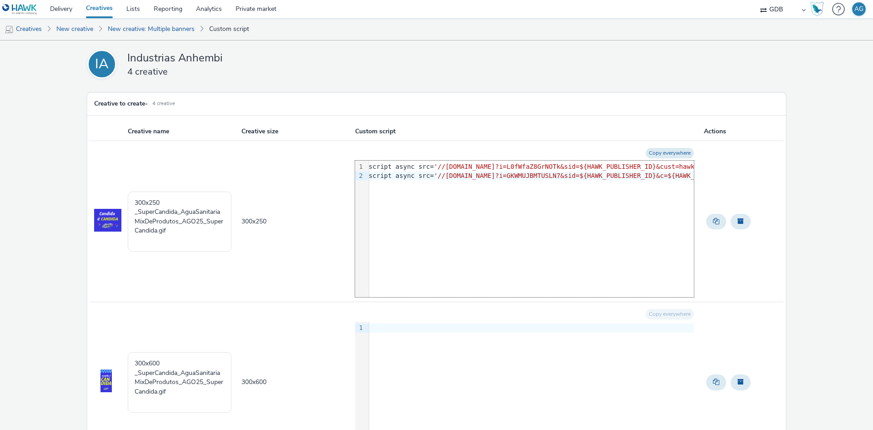
click at [383, 290] on div "9 1 2 › <script async src= '//tag.escalated.io?i=L0fWfaZ8GrNOTk&sid=${HAWK_PUBL…" at bounding box center [524, 229] width 339 height 136
click at [375, 177] on div "<script async src= '//vw.escalated.io?i=GKWMUJBMTUSLN7&sid=${HAWK_PUBLISHER_ID}…" at bounding box center [756, 175] width 774 height 9
click at [387, 191] on div "9 1 2 › <script async src= '//tag.escalated.io?i=L0fWfaZ8GrNOTk&sid=${HAWK_PUBL…" at bounding box center [524, 229] width 339 height 136
click at [673, 151] on button "Copy everywhere" at bounding box center [670, 153] width 48 height 10
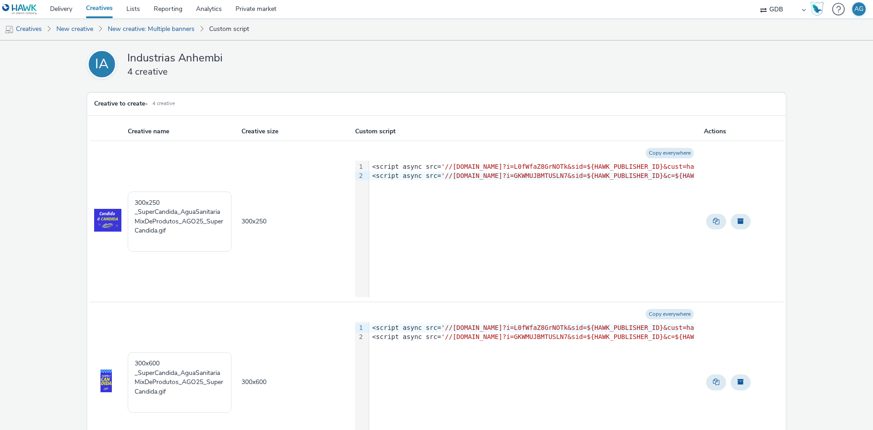
click at [530, 211] on div "9 1 2 › <script async src= '//tag.escalated.io?i=L0fWfaZ8GrNOTk&sid=${HAWK_PUBL…" at bounding box center [524, 229] width 339 height 136
drag, startPoint x: 424, startPoint y: 181, endPoint x: 363, endPoint y: 171, distance: 61.3
click at [363, 171] on div "9 1 2 › <script async src= '//tag.escalated.io?i=L0fWfaZ8GrNOTk&sid=${HAWK_PUBL…" at bounding box center [524, 229] width 339 height 136
click at [495, 220] on div "9 1 2 › <script async src= '//tag.escalated.io?i=L0fWfaZ8GrNOTk&sid=${HAWK_PUBL…" at bounding box center [524, 229] width 339 height 136
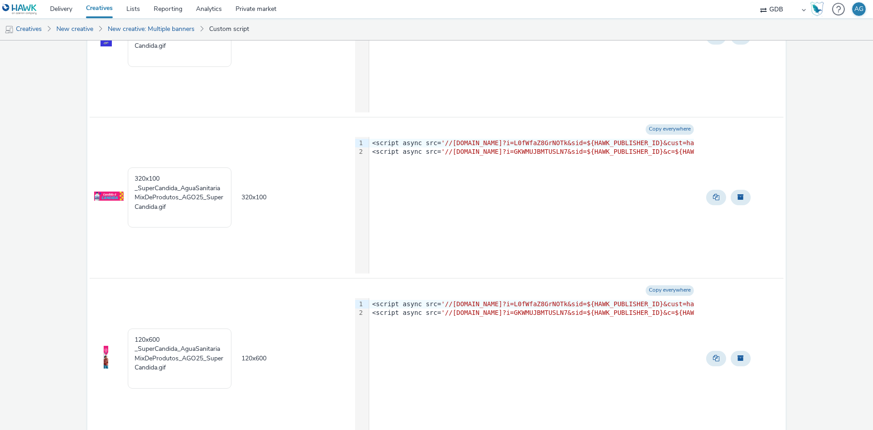
scroll to position [398, 0]
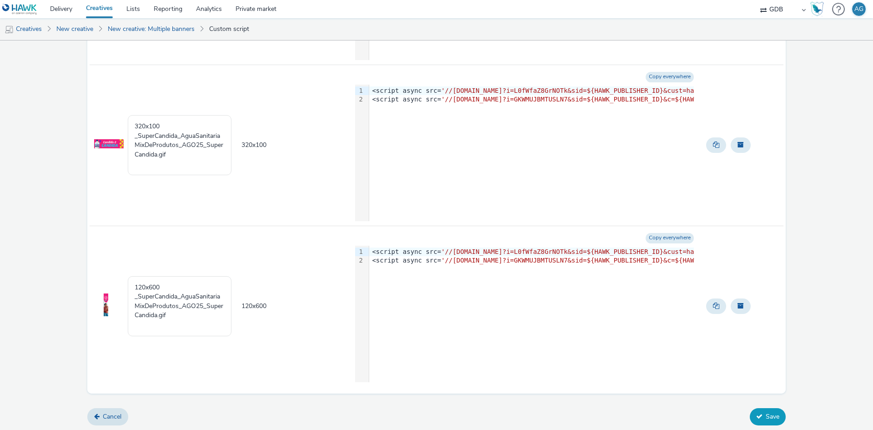
click at [764, 414] on button "Save" at bounding box center [768, 416] width 36 height 17
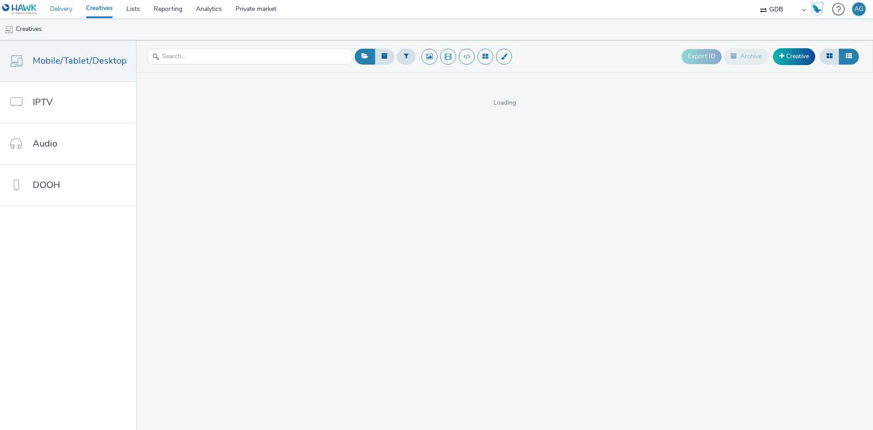
click at [56, 10] on link "Delivery" at bounding box center [61, 9] width 36 height 18
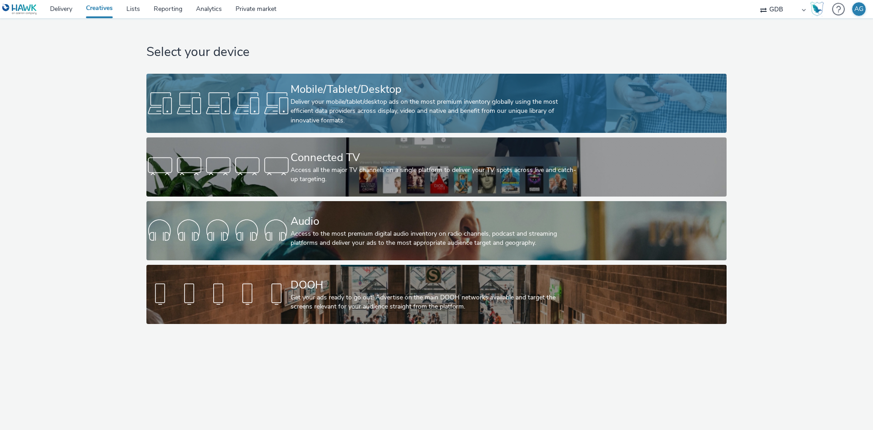
click at [543, 91] on div "Mobile/Tablet/Desktop" at bounding box center [435, 89] width 288 height 16
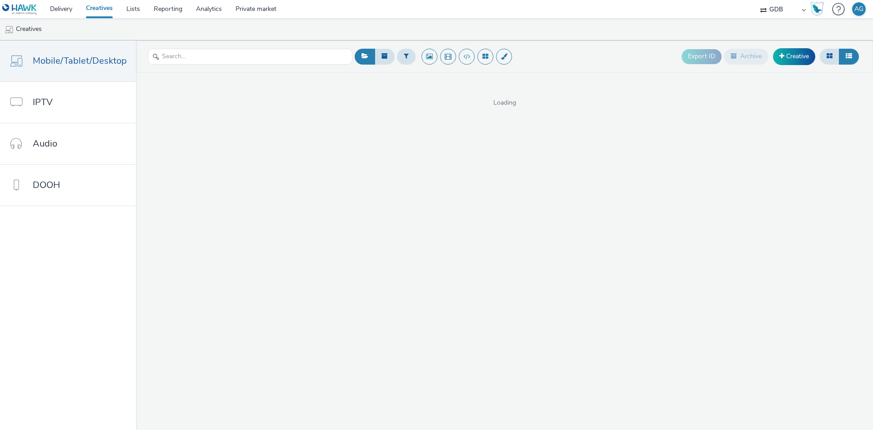
click at [403, 65] on div at bounding box center [406, 56] width 19 height 22
click at [407, 58] on button at bounding box center [406, 56] width 19 height 15
click at [465, 64] on div "Select advertiser..." at bounding box center [461, 57] width 91 height 15
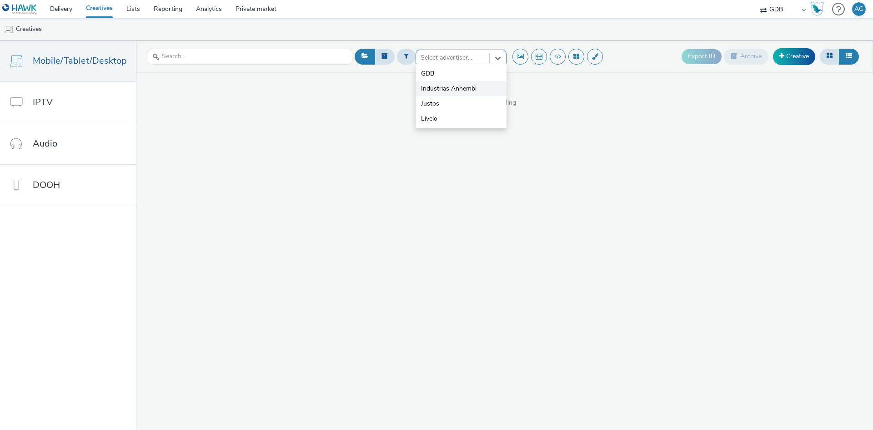
click at [453, 87] on span "Industrias Anhembi" at bounding box center [448, 88] width 55 height 9
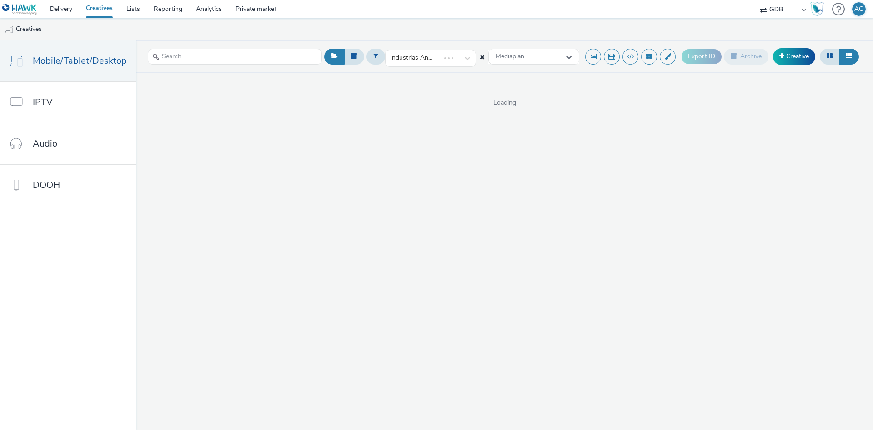
click at [538, 48] on div "Industrias Anhembi Mediaplan..." at bounding box center [473, 56] width 213 height 22
click at [539, 55] on div "Mediaplan..." at bounding box center [534, 57] width 91 height 16
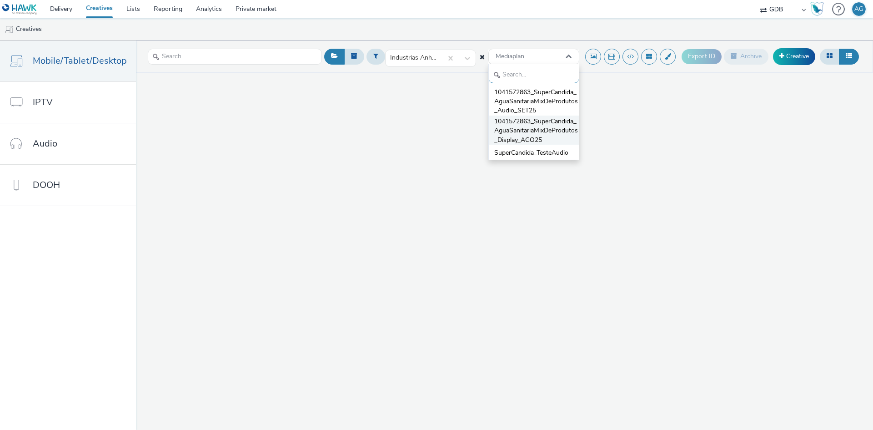
click at [564, 136] on span "1041572863_SuperCandida_AguaSanitariaMixDeProdutos_Display_AGO25" at bounding box center [536, 131] width 85 height 28
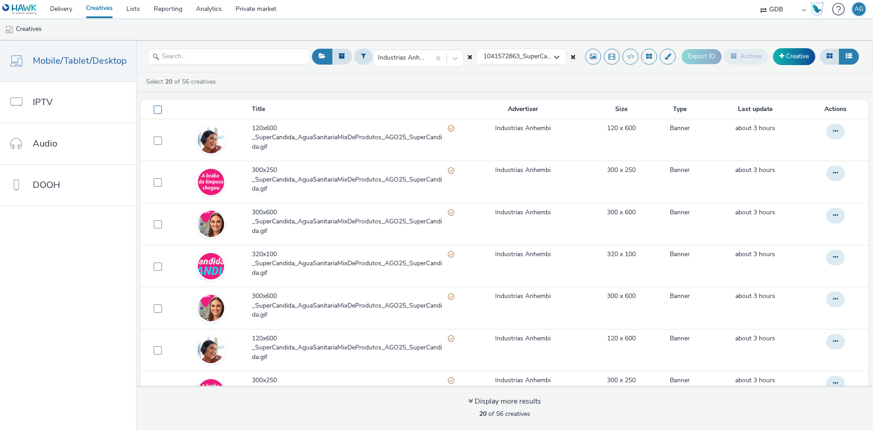
click at [154, 107] on span at bounding box center [158, 110] width 8 height 8
checkbox input "true"
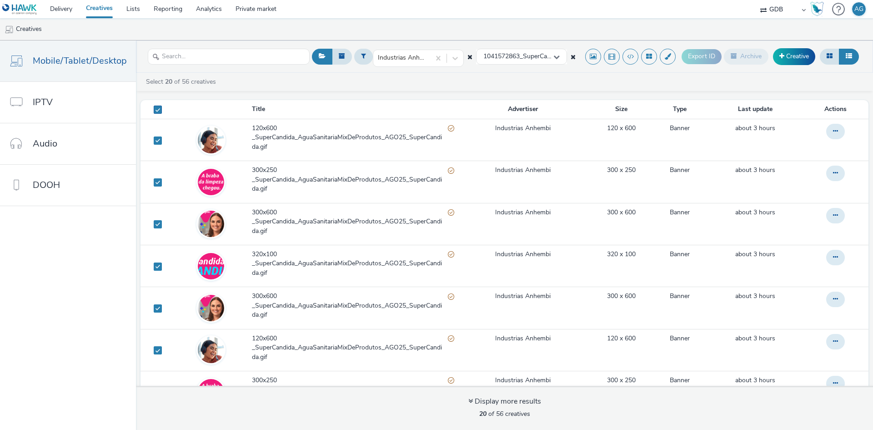
checkbox input "true"
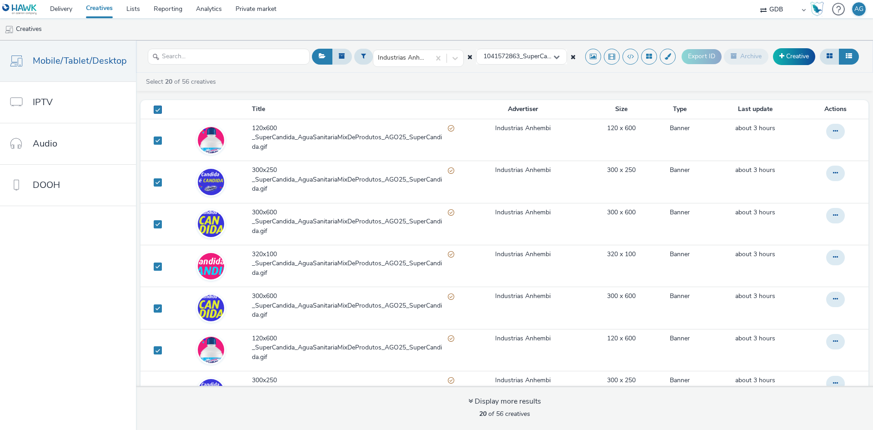
checkbox input "true"
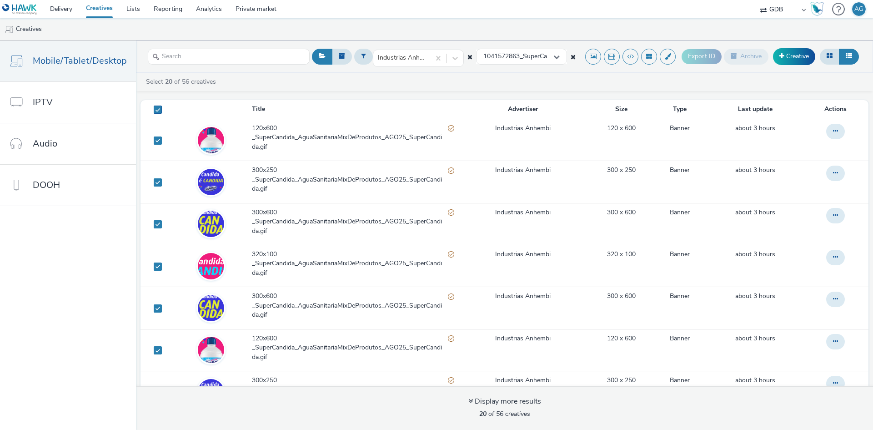
checkbox input "true"
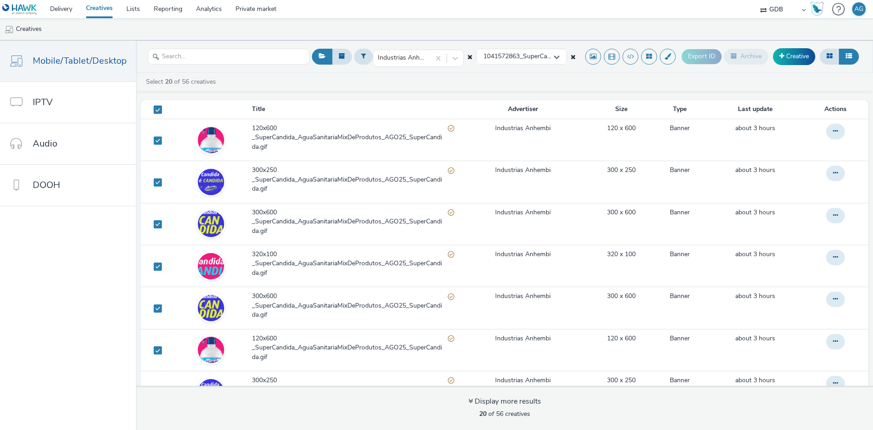
checkbox input "true"
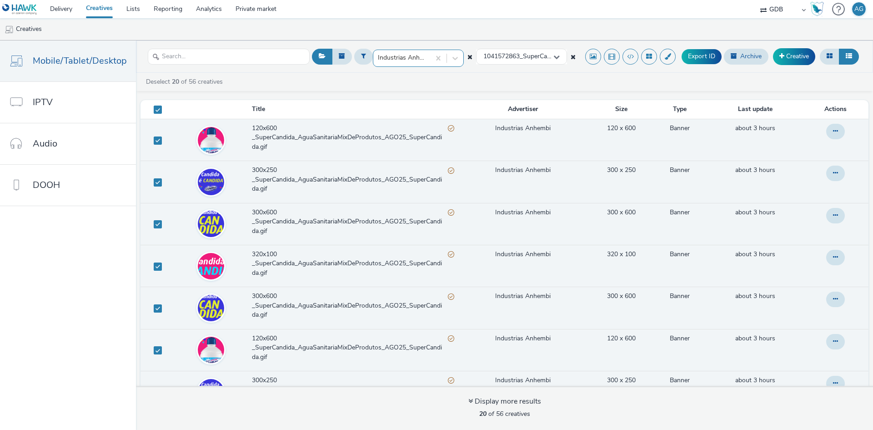
click at [402, 51] on div "Industrias Anhembi" at bounding box center [401, 57] width 57 height 15
click at [440, 83] on li "Industrias Anhembi" at bounding box center [418, 88] width 91 height 15
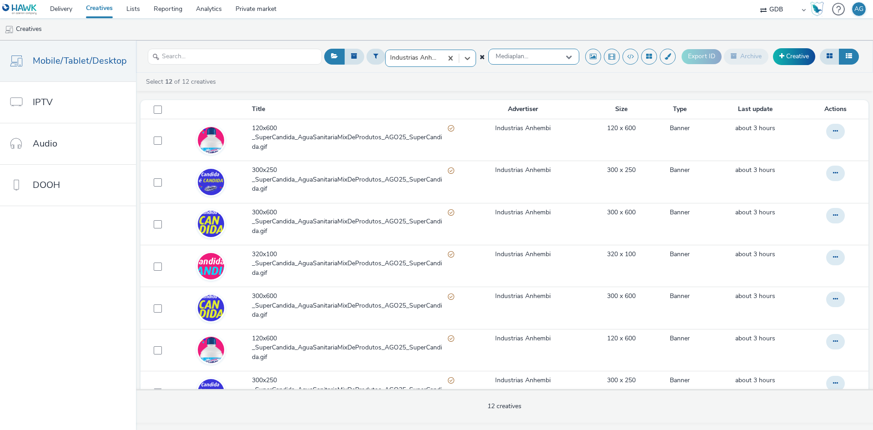
click at [535, 53] on div "Mediaplan..." at bounding box center [534, 57] width 91 height 16
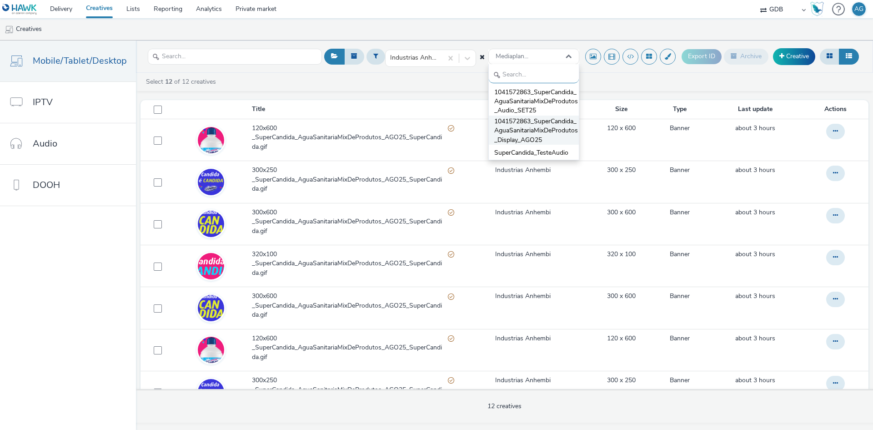
click at [551, 132] on span "1041572863_SuperCandida_AguaSanitariaMixDeProdutos_Display_AGO25" at bounding box center [536, 131] width 85 height 28
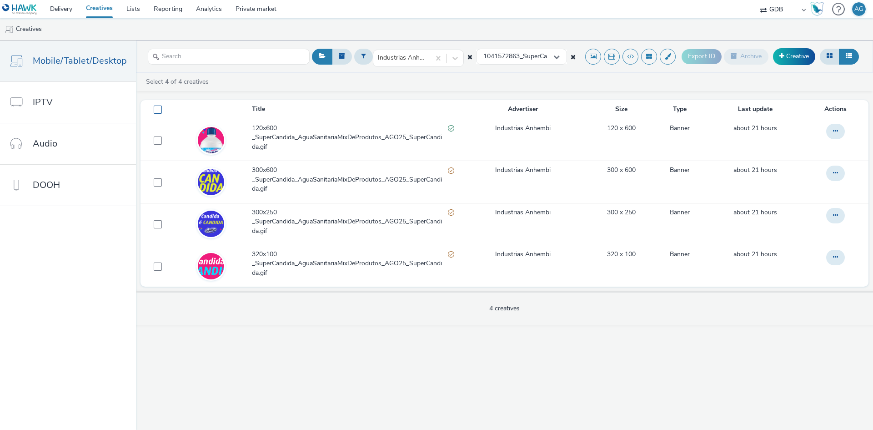
click at [154, 112] on span at bounding box center [158, 110] width 8 height 8
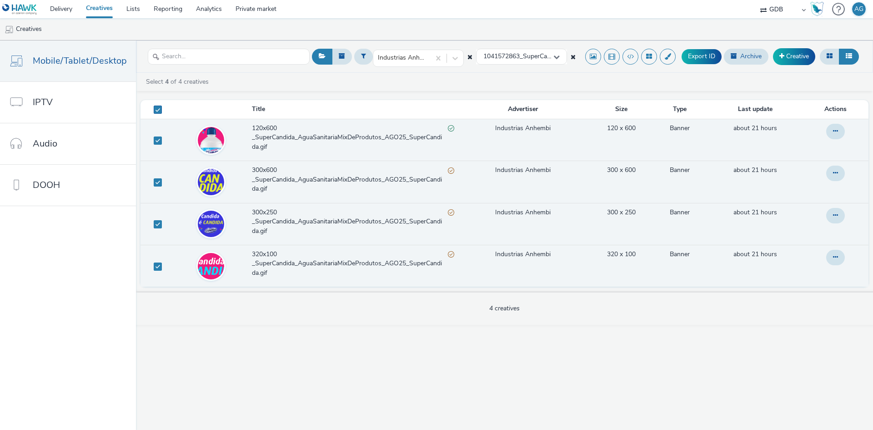
checkbox input "true"
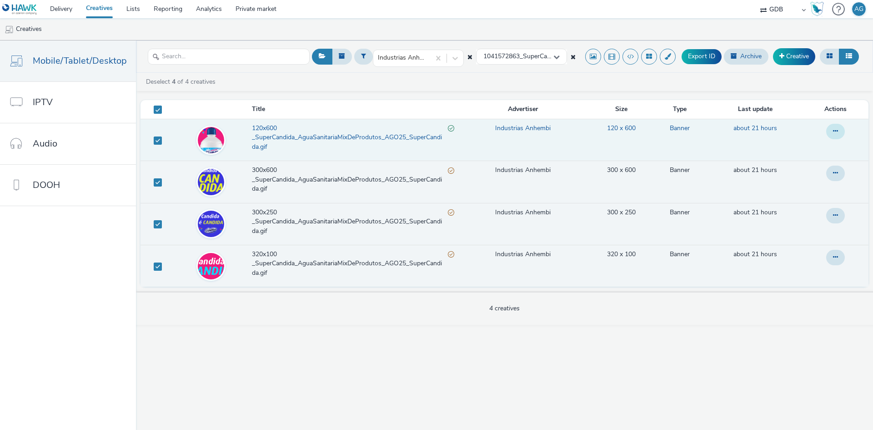
click at [840, 134] on button at bounding box center [836, 131] width 19 height 15
click at [829, 152] on link "Edit" at bounding box center [811, 150] width 68 height 18
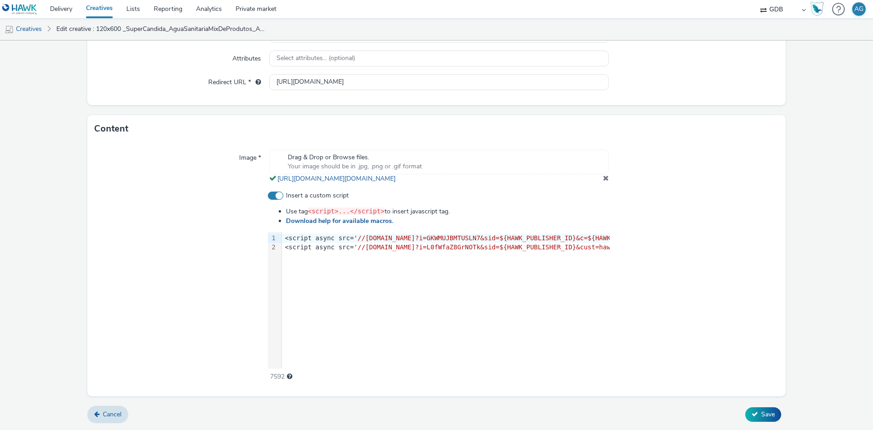
scroll to position [242, 0]
click at [109, 416] on span "Cancel" at bounding box center [112, 414] width 19 height 9
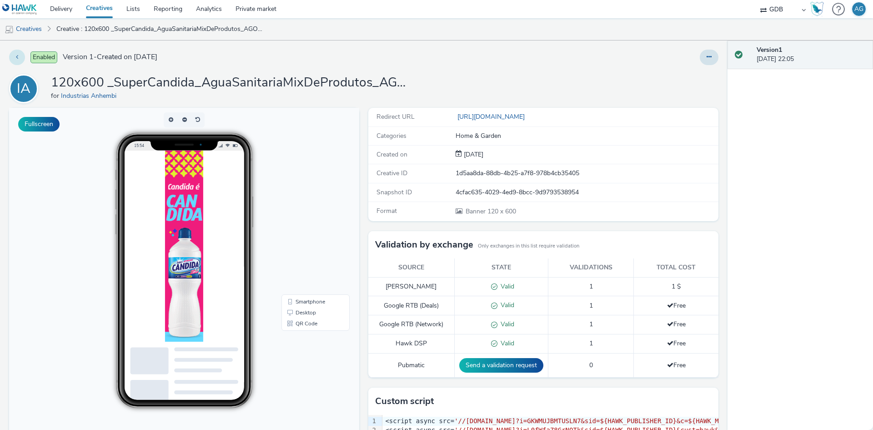
click at [12, 59] on button at bounding box center [17, 57] width 16 height 15
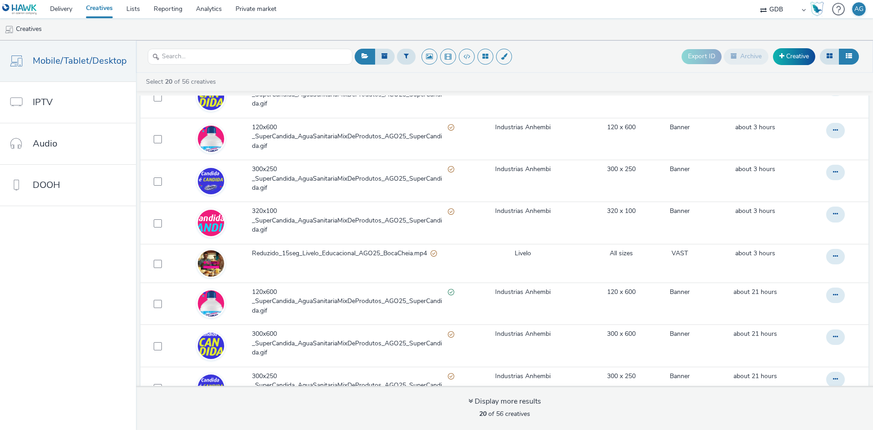
scroll to position [91, 0]
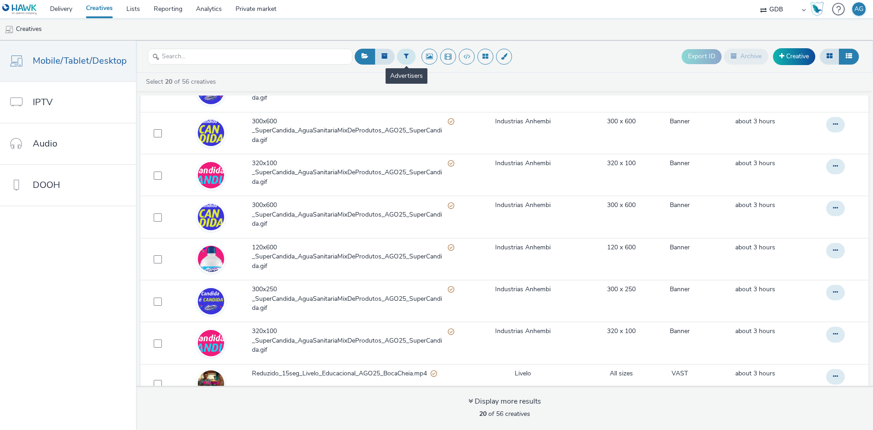
click at [404, 57] on icon at bounding box center [406, 56] width 5 height 6
click at [459, 61] on div at bounding box center [453, 57] width 64 height 11
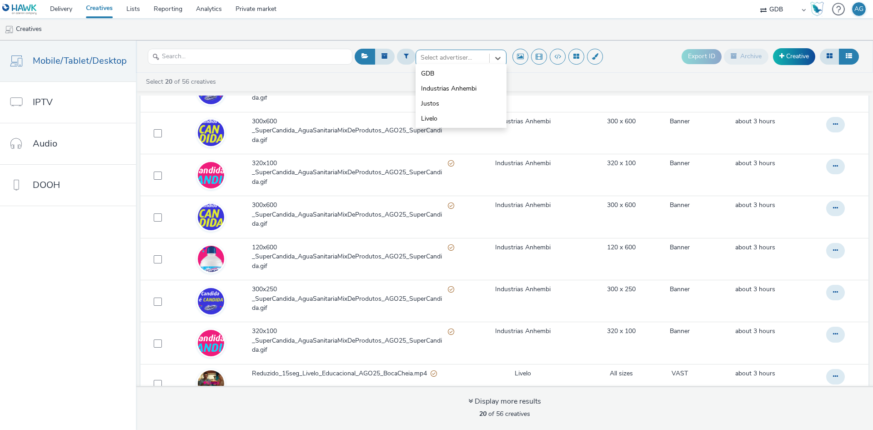
click at [461, 60] on div at bounding box center [453, 57] width 64 height 11
click at [461, 88] on span "Industrias Anhembi" at bounding box center [448, 88] width 55 height 9
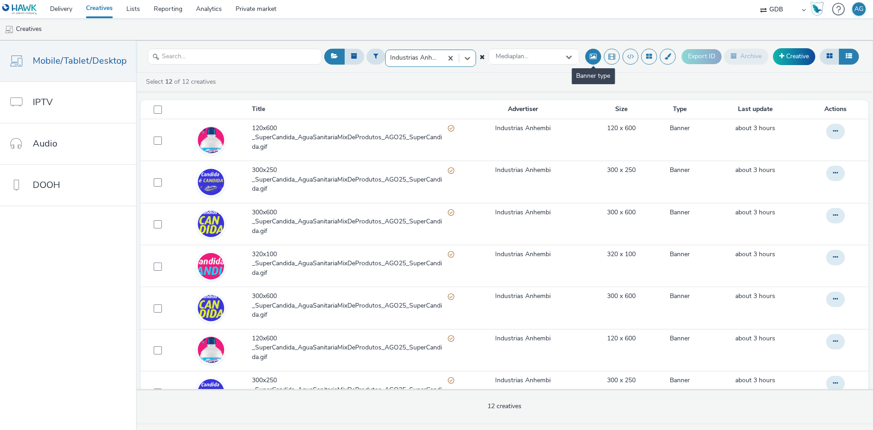
click at [594, 57] on button at bounding box center [593, 57] width 16 height 16
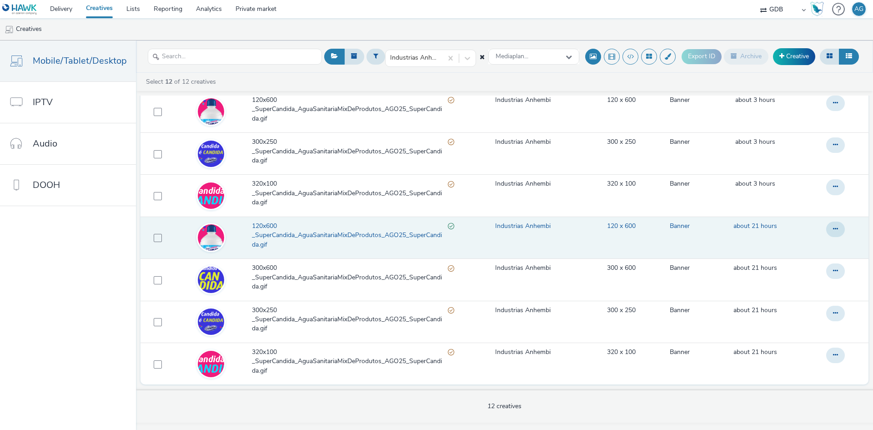
scroll to position [0, 0]
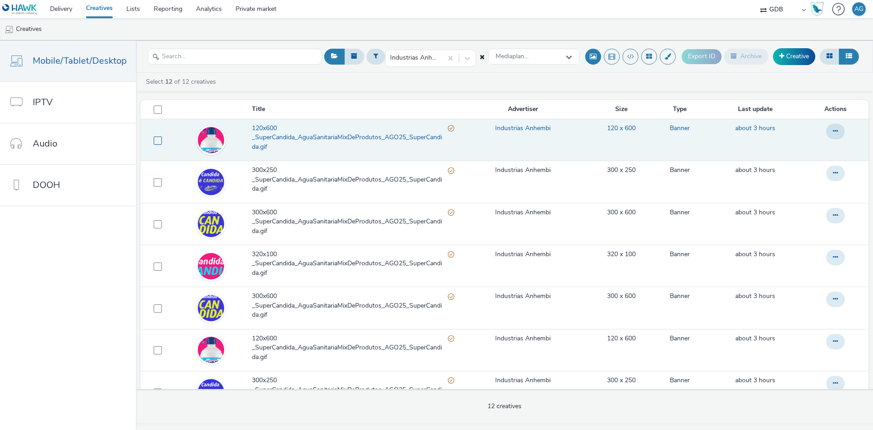
click at [158, 142] on span at bounding box center [158, 140] width 8 height 8
checkbox input "true"
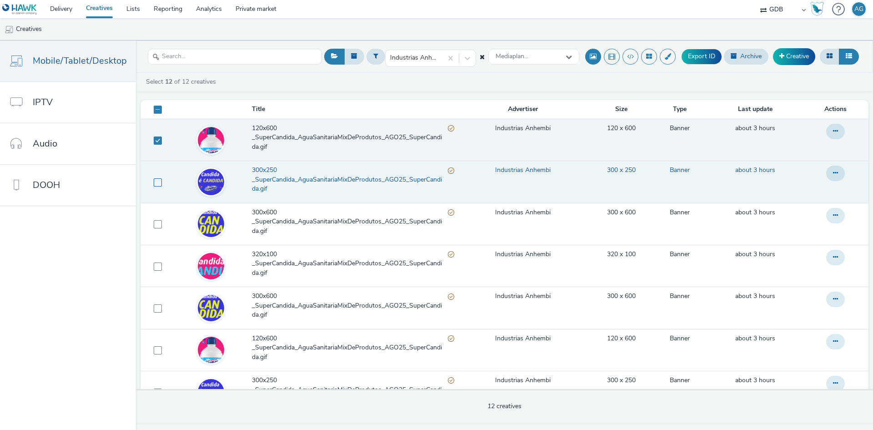
click at [159, 185] on span at bounding box center [158, 182] width 8 height 8
checkbox input "true"
click at [833, 130] on icon at bounding box center [835, 131] width 5 height 6
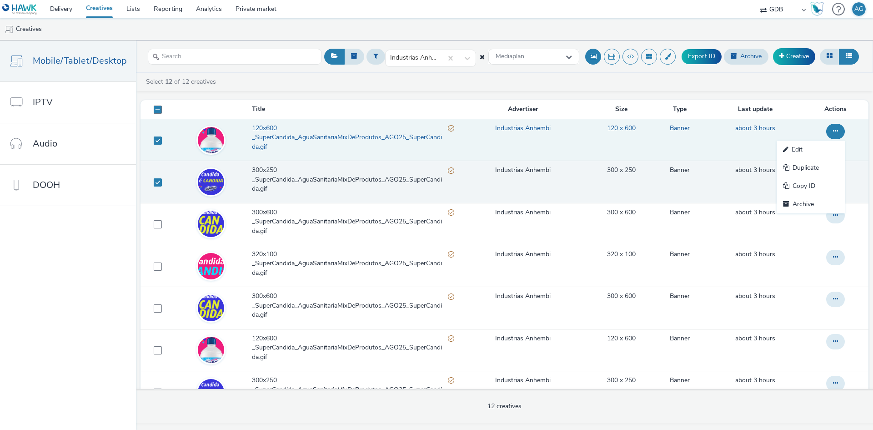
click at [833, 130] on icon at bounding box center [835, 131] width 5 height 6
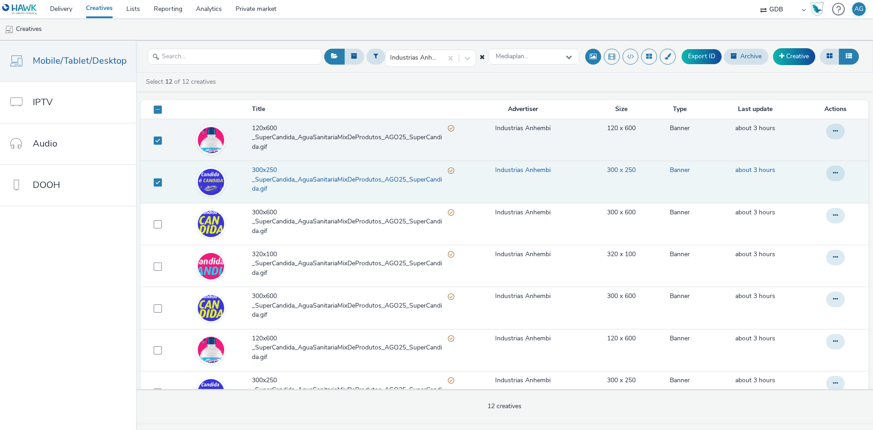
click at [333, 179] on span "300x250 _SuperCandida_AguaSanitariaMixDeProdutos_AGO25_SuperCandida.gif" at bounding box center [350, 180] width 196 height 28
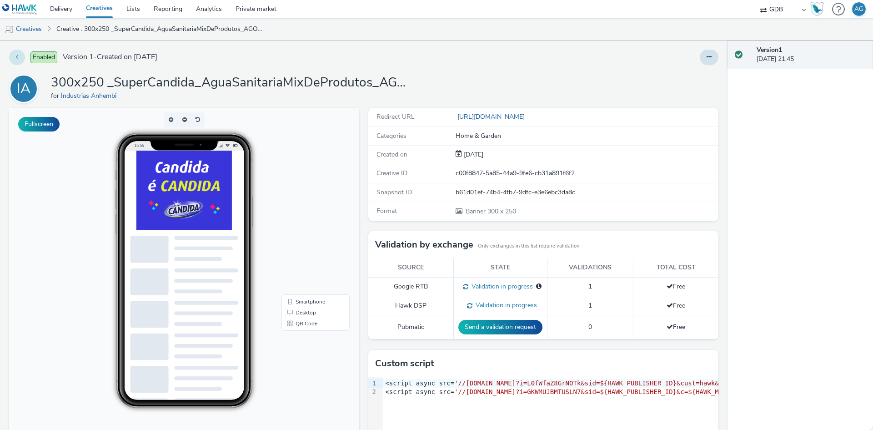
click at [15, 59] on button at bounding box center [17, 57] width 16 height 15
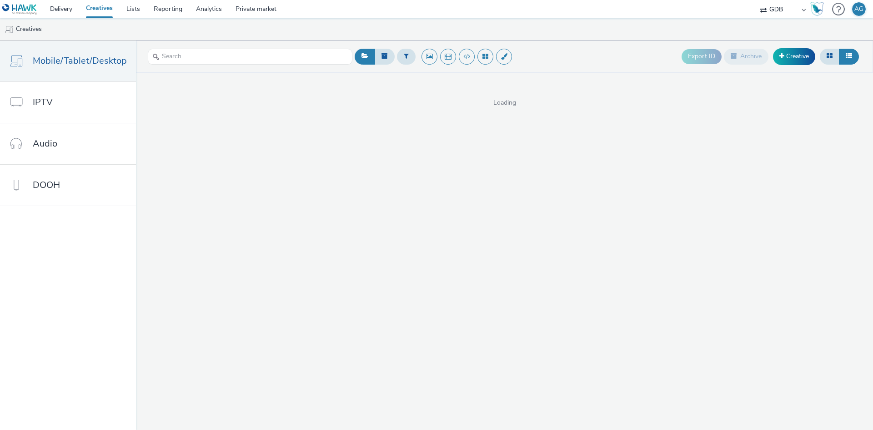
click at [96, 7] on link "Creatives" at bounding box center [99, 9] width 40 height 18
click at [134, 7] on link "Lists" at bounding box center [133, 9] width 27 height 18
